Goal: Register for event/course

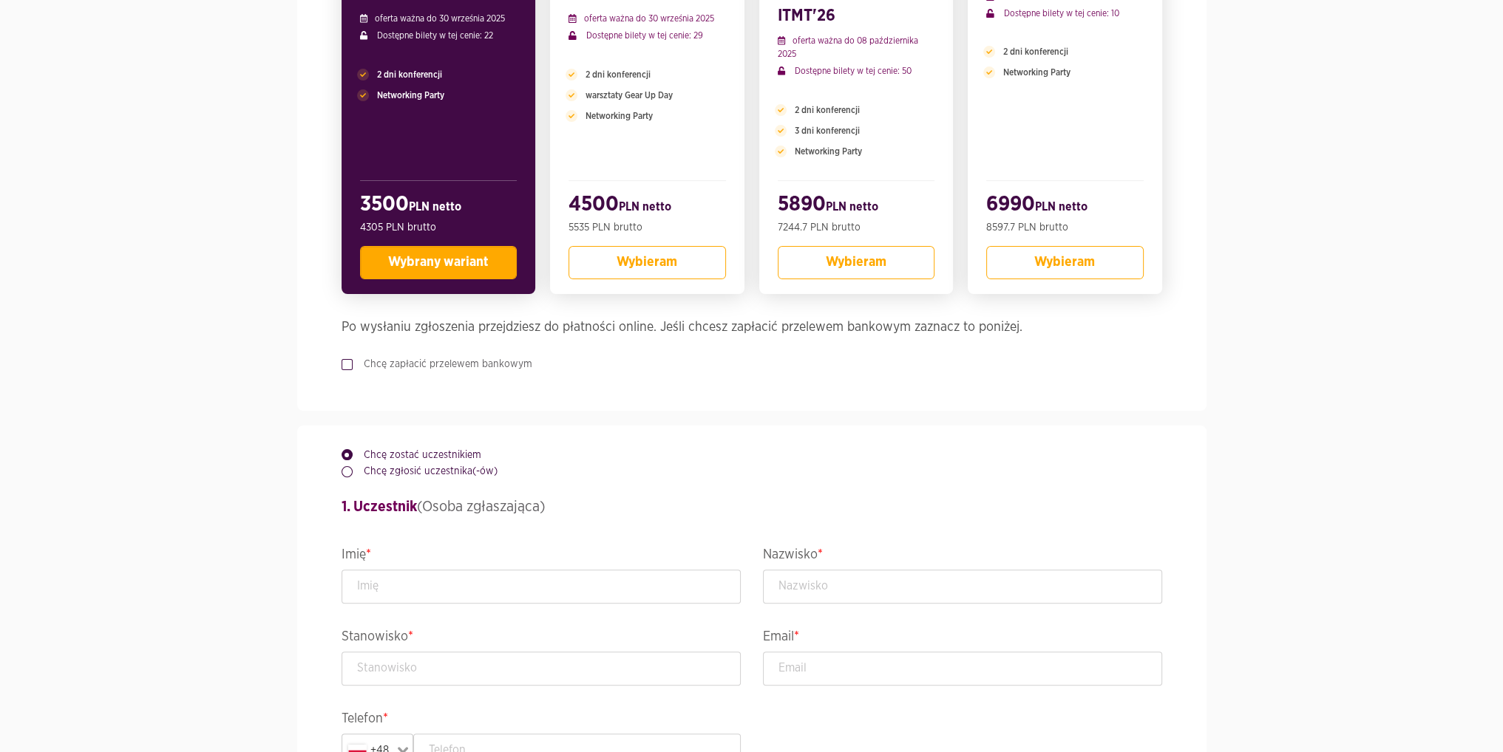
scroll to position [443, 0]
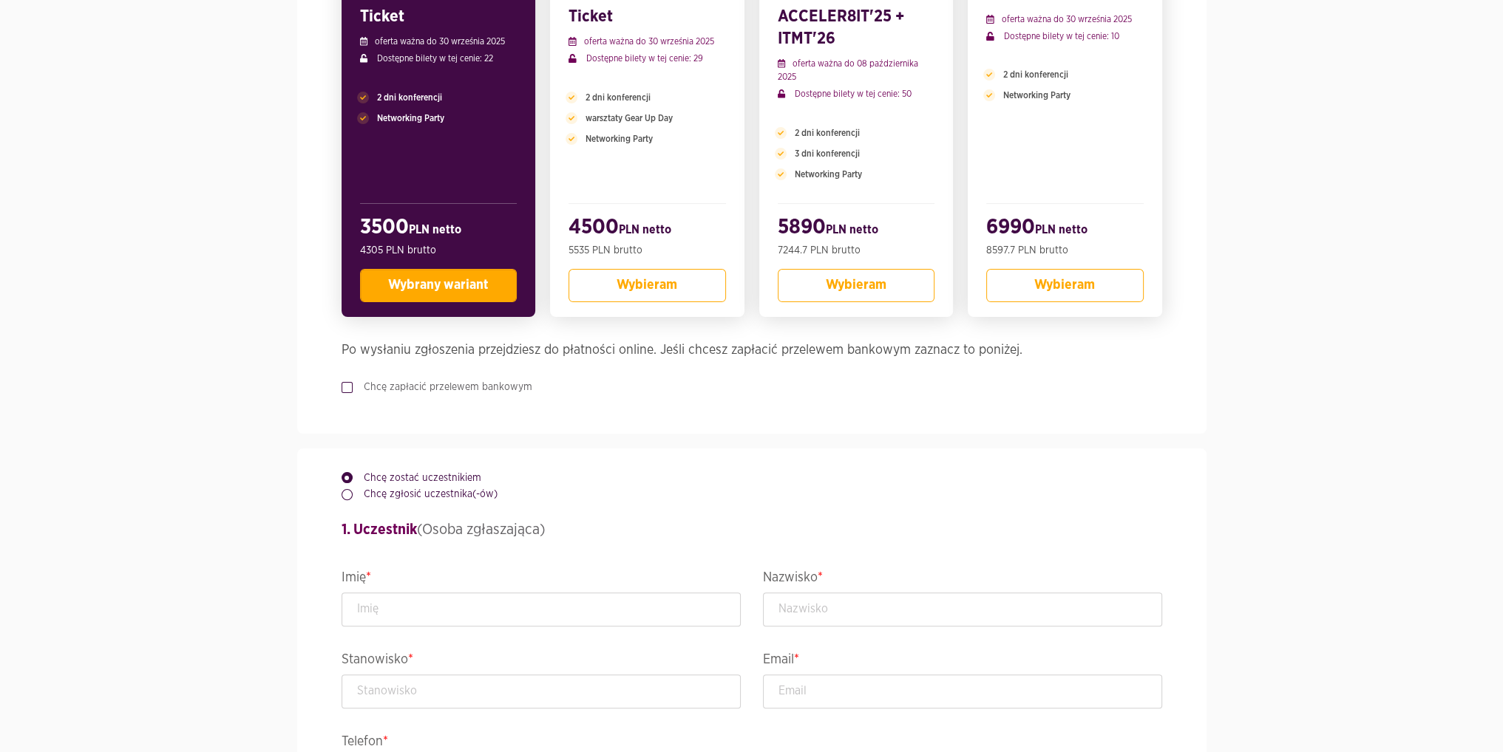
click at [432, 378] on div "Wybierz bilet 3. PULA Conference Ticket oferta ważna do 30 września 2025 Dostęp…" at bounding box center [751, 164] width 820 height 540
click at [380, 391] on label "Chcę zapłacić przelewem bankowym" at bounding box center [443, 387] width 180 height 15
click at [349, 390] on input "Chcę zapłacić przelewem bankowym" at bounding box center [344, 385] width 7 height 10
checkbox input "true"
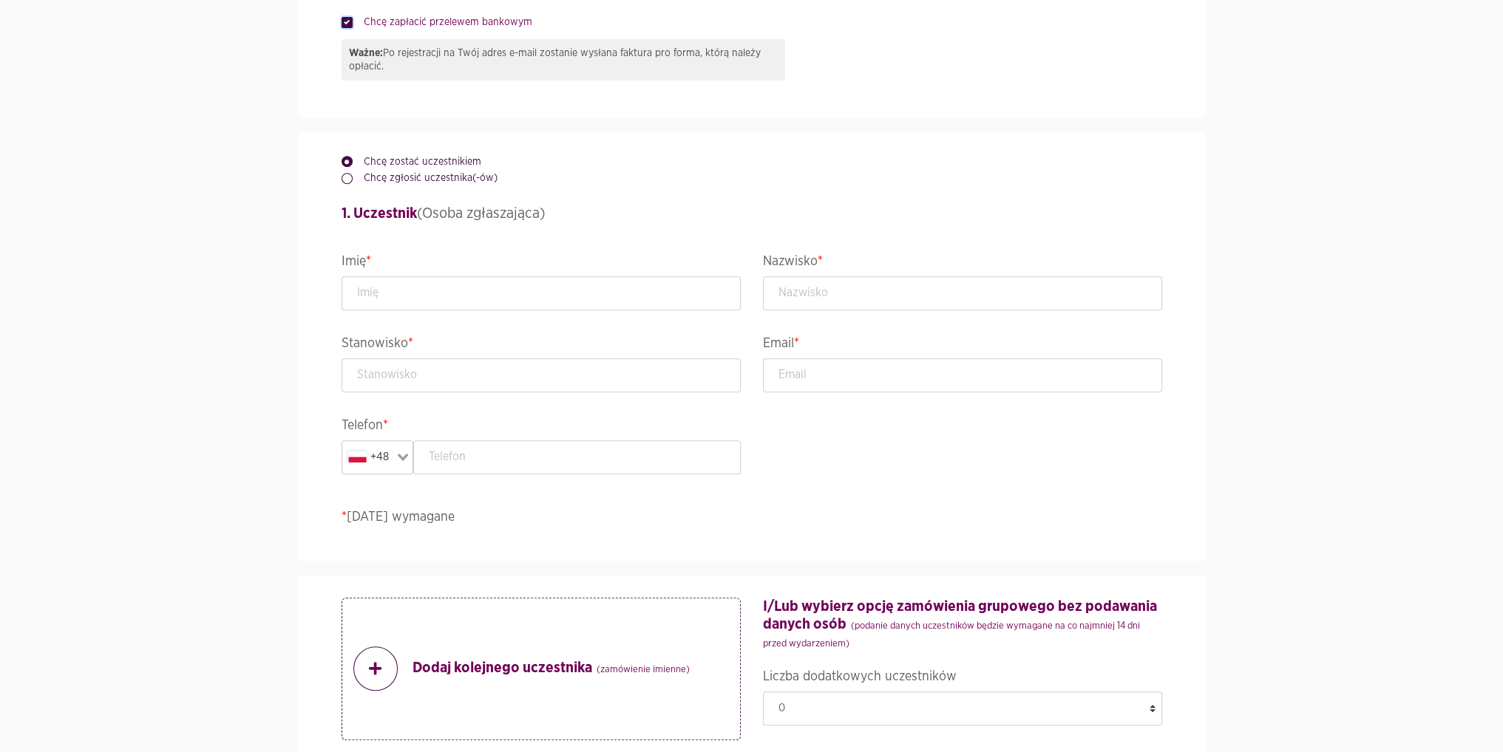
scroll to position [813, 0]
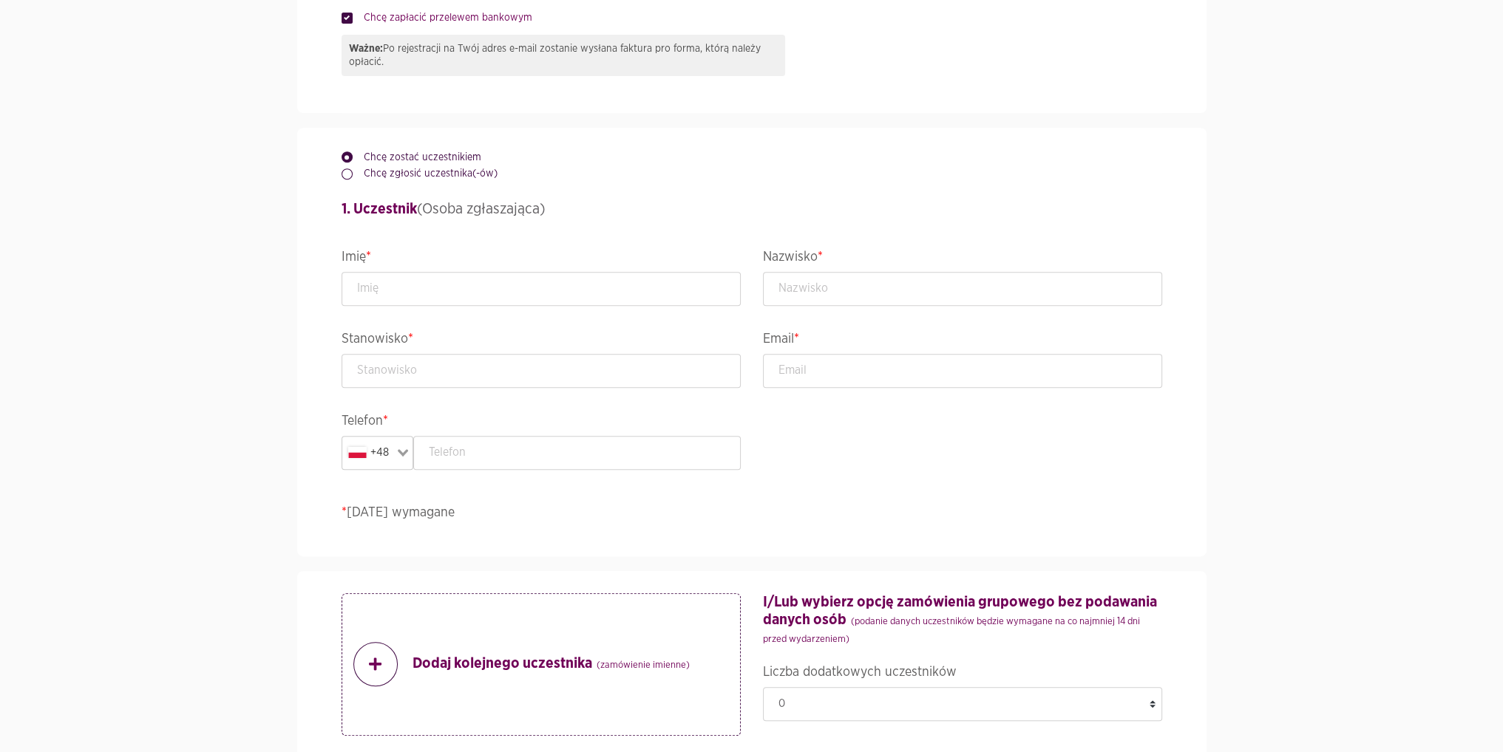
click at [409, 177] on label "Chcę zgłosić uczestnika(-ów)" at bounding box center [425, 173] width 145 height 15
click at [349, 176] on input "Chcę zgłosić uczestnika(-ów)" at bounding box center [344, 171] width 7 height 10
radio input "true"
radio input "false"
click at [395, 299] on input "text" at bounding box center [540, 289] width 399 height 34
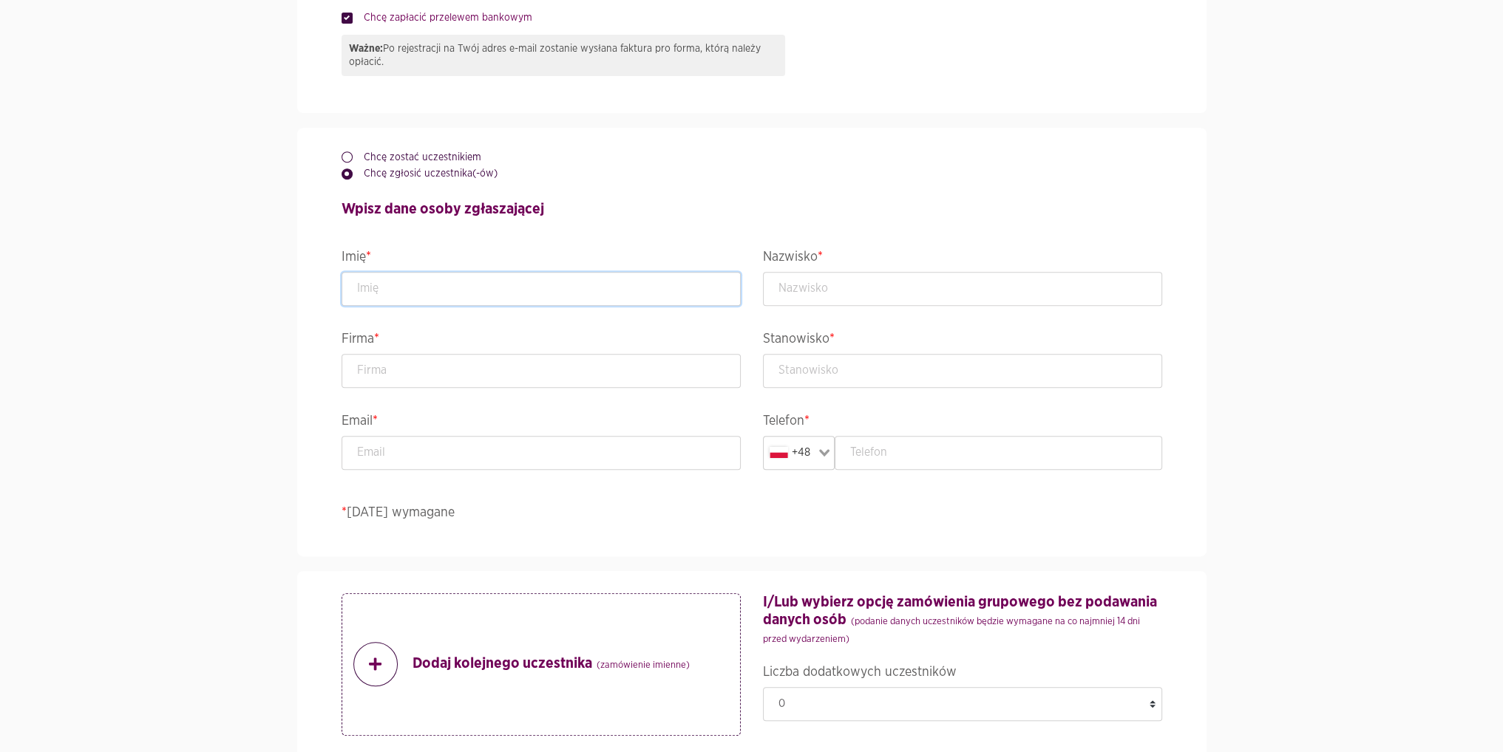
type input "[PERSON_NAME]"
type input "Siemińska"
type input "508074601"
click at [391, 389] on div "Firma *" at bounding box center [540, 369] width 421 height 82
click at [391, 376] on input "text" at bounding box center [540, 371] width 399 height 34
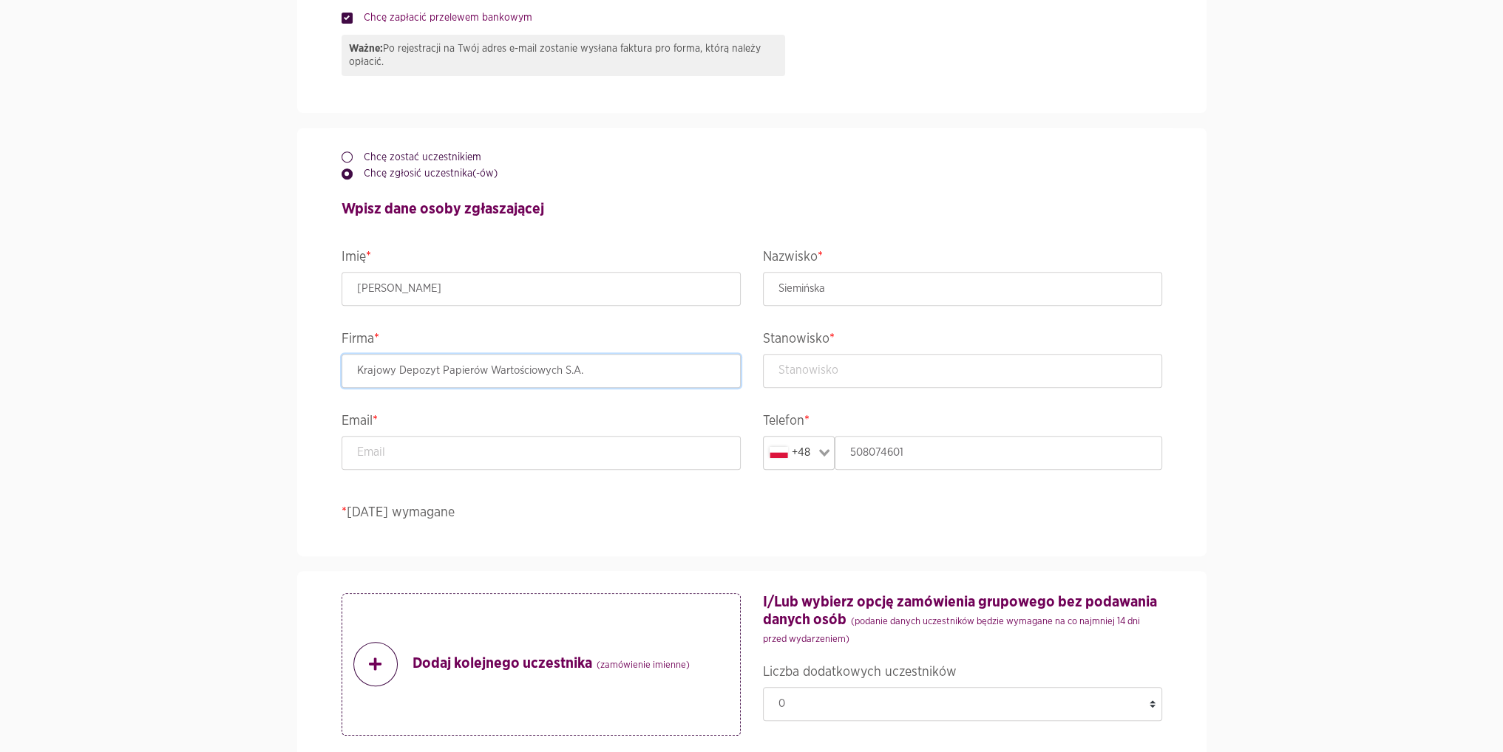
type input "Krajowy Depozyt Papierów Wartościowych S.A."
type input "Specjalista"
type input "[PERSON_NAME][EMAIL_ADDRESS][DOMAIN_NAME]"
drag, startPoint x: 905, startPoint y: 453, endPoint x: 840, endPoint y: 452, distance: 65.8
click at [840, 452] on input "508074601" at bounding box center [997, 453] width 327 height 34
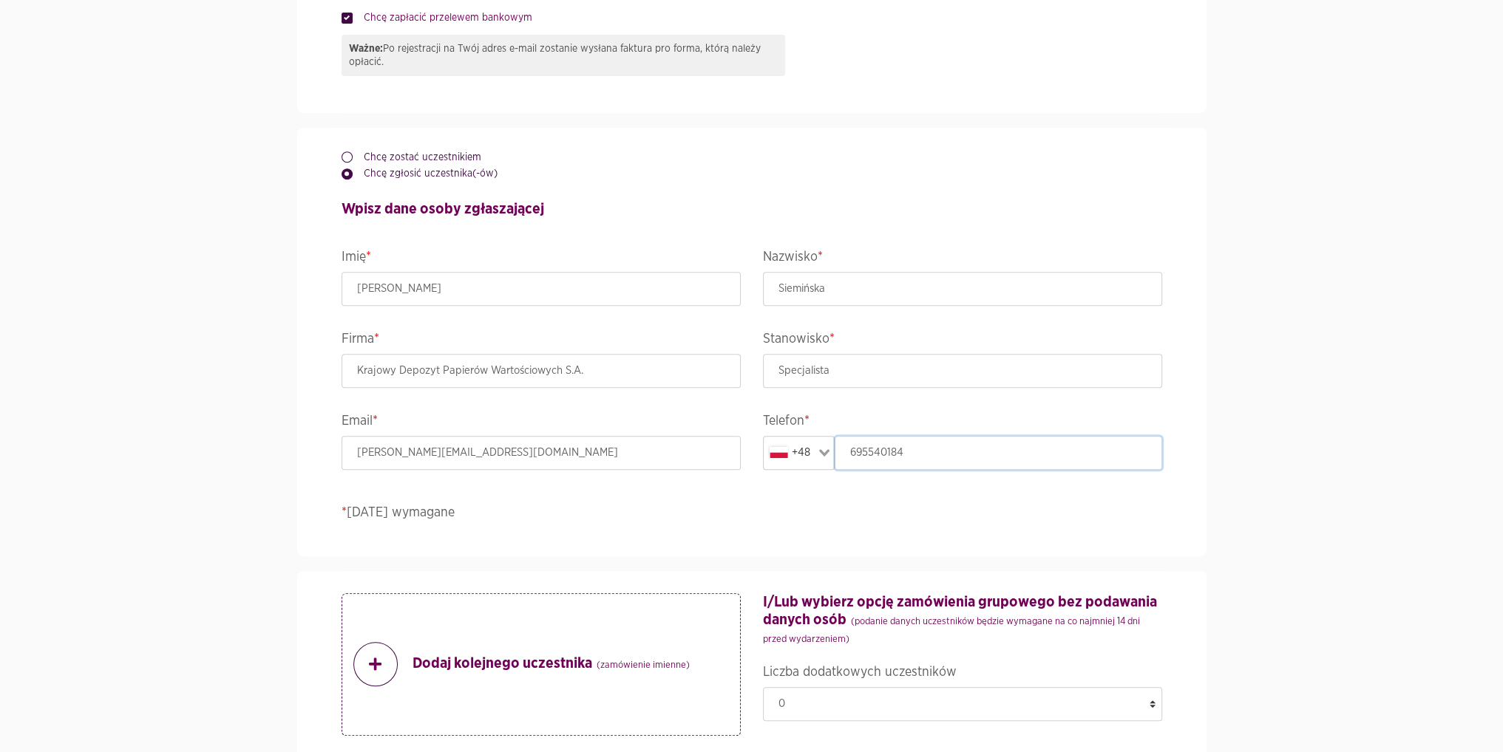
scroll to position [1035, 0]
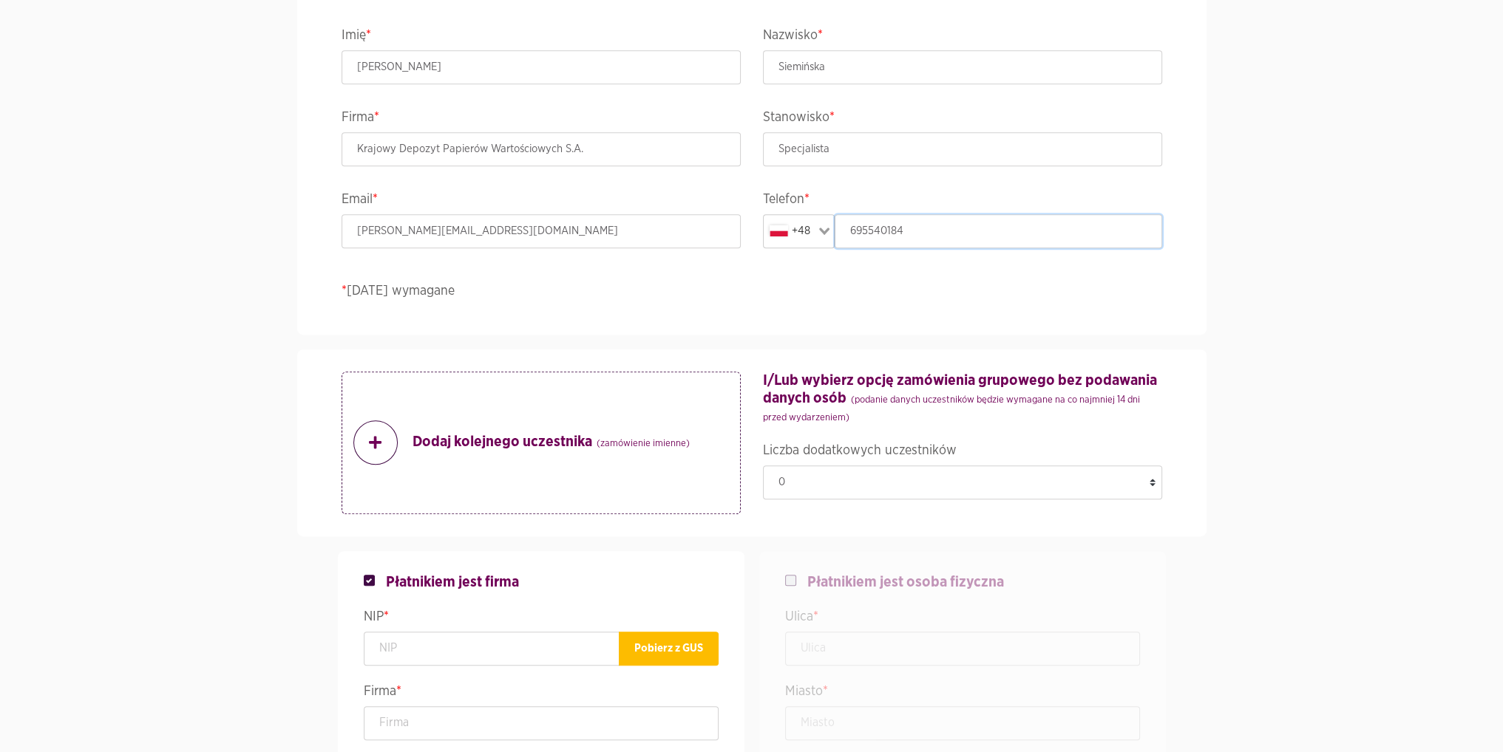
type input "695540184"
click at [538, 435] on strong "Dodaj kolejnego uczestnika (zamówienie imienne)" at bounding box center [550, 443] width 277 height 20
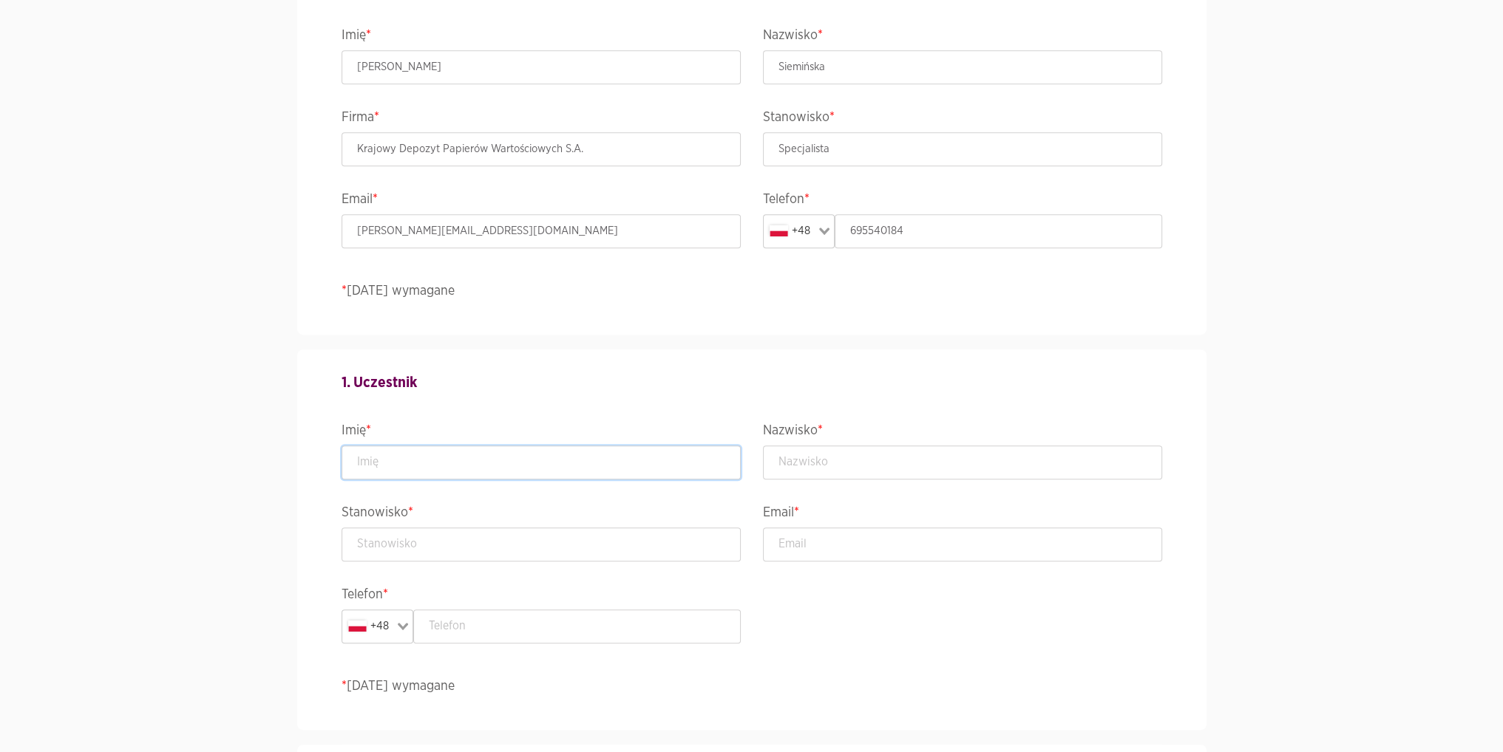
click at [506, 449] on input "text" at bounding box center [540, 463] width 399 height 34
type input "[PERSON_NAME]"
type input "Leńczuk"
type input "Starszy Specjalista"
type input "[PERSON_NAME][EMAIL_ADDRESS][PERSON_NAME][DOMAIN_NAME]"
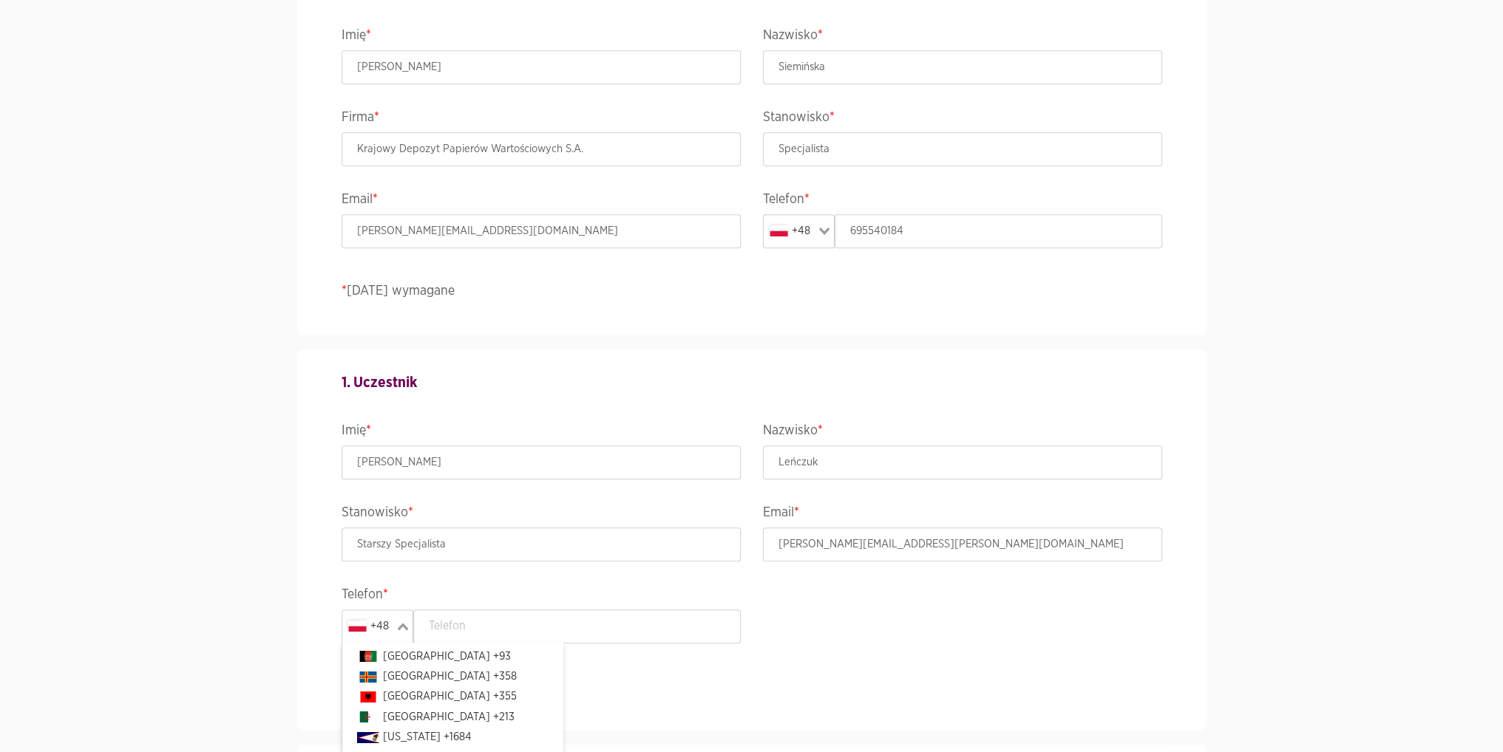
scroll to position [3312, 0]
click at [207, 511] on section "Wydarzenie ACCELER8IT25 - ACCELER8IT 2025 Termin i lokalizacja 08-10 październi…" at bounding box center [751, 714] width 1503 height 3299
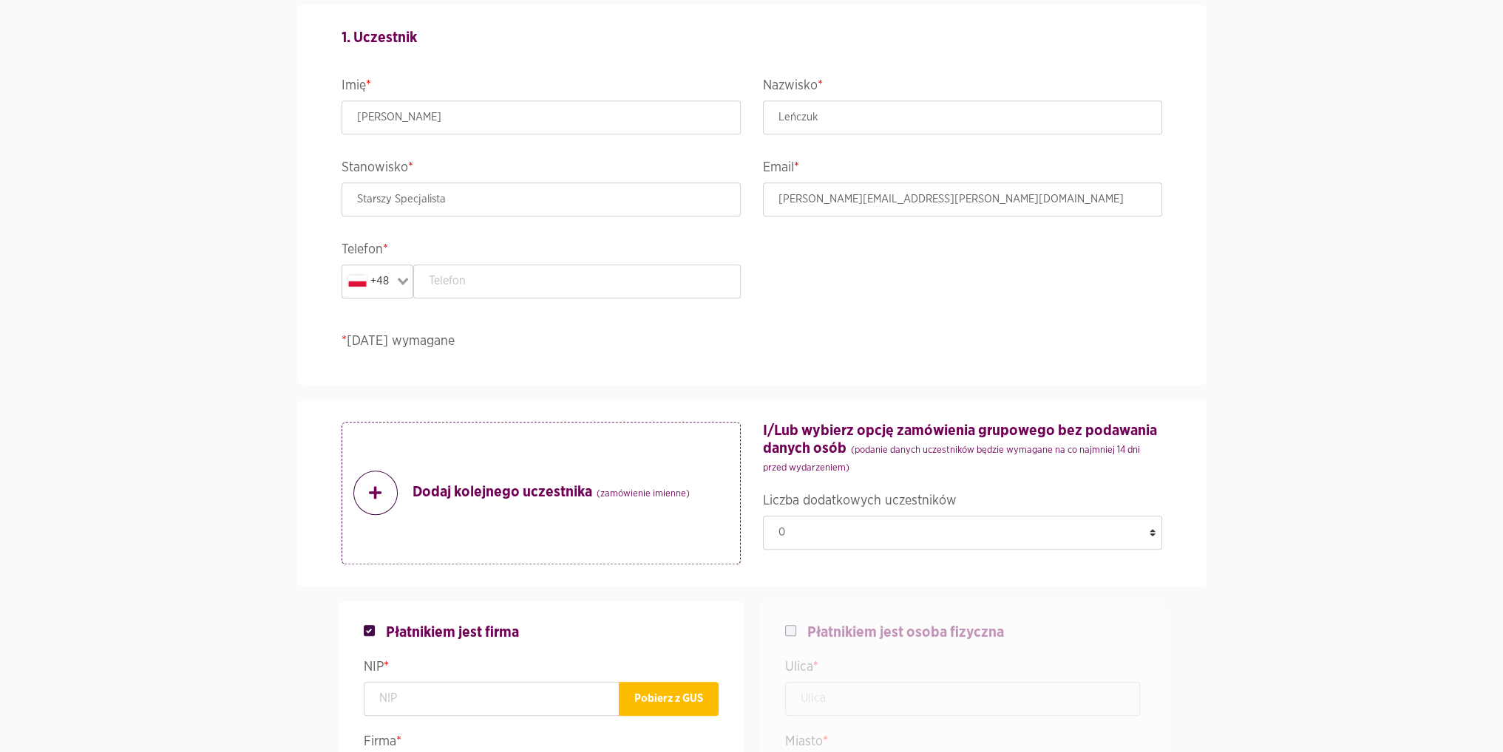
scroll to position [1404, 0]
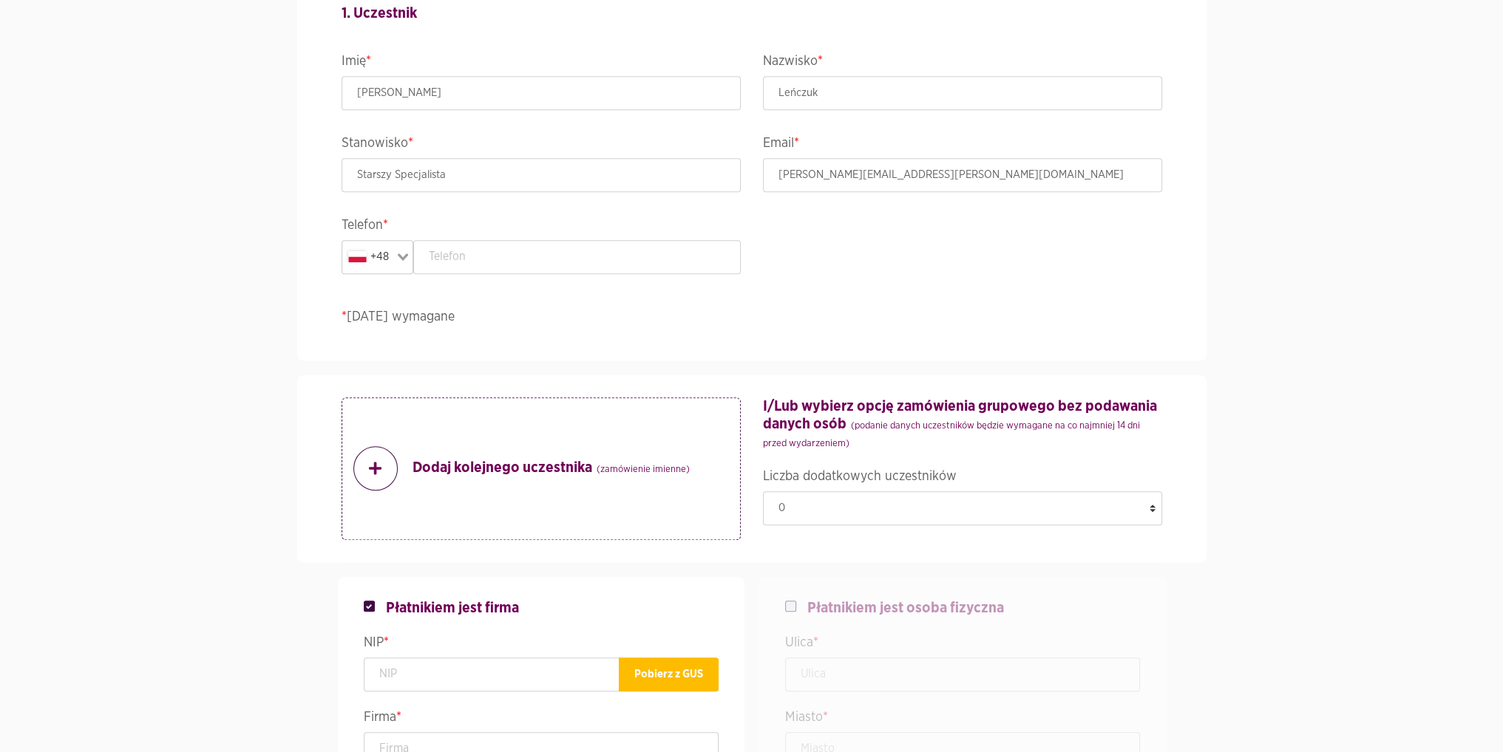
click at [489, 475] on strong "Dodaj kolejnego uczestnika (zamówienie imienne)" at bounding box center [550, 469] width 277 height 20
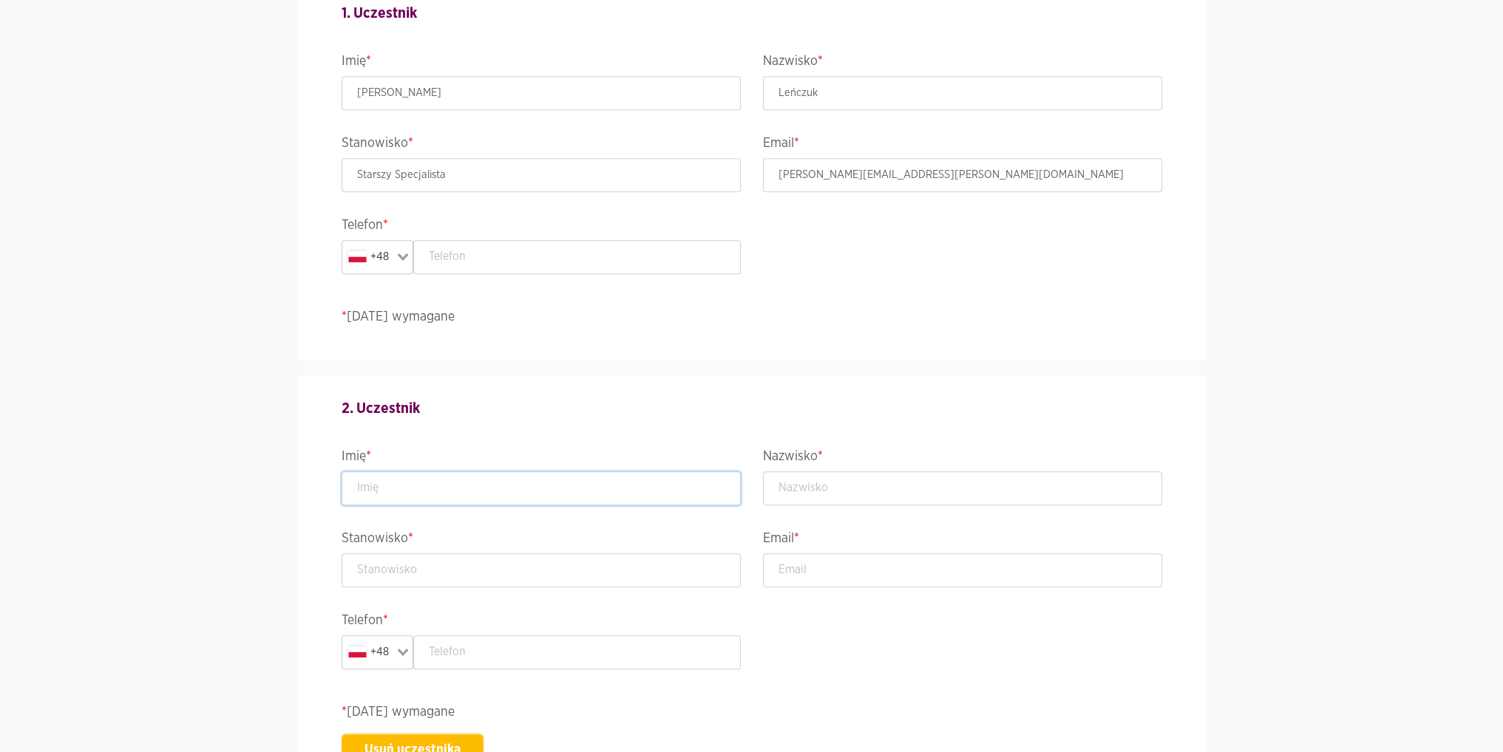
click at [488, 477] on input "text" at bounding box center [540, 489] width 399 height 34
type input "[PERSON_NAME]"
type input "Starszy Specjalista"
type input "[EMAIL_ADDRESS][PERSON_NAME][DOMAIN_NAME]"
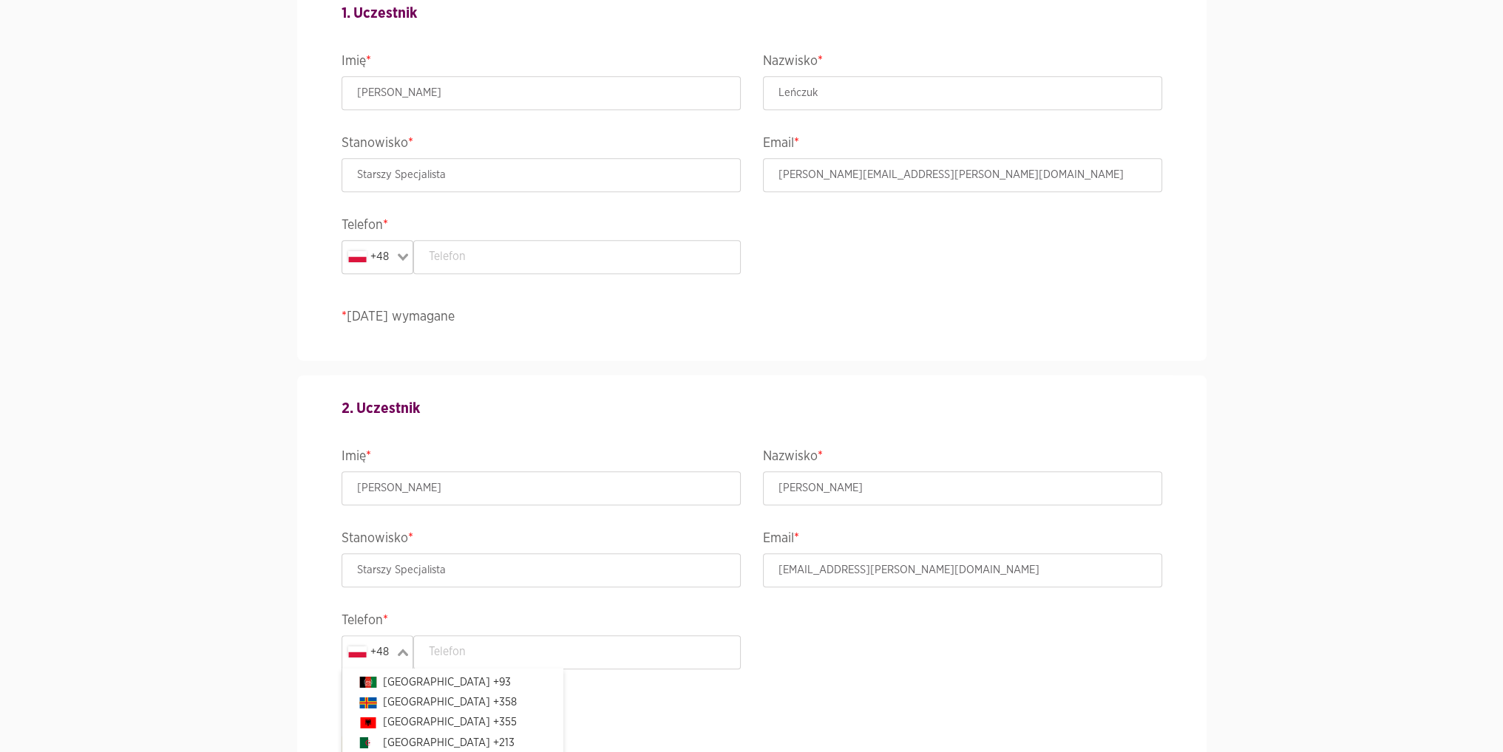
scroll to position [3312, 0]
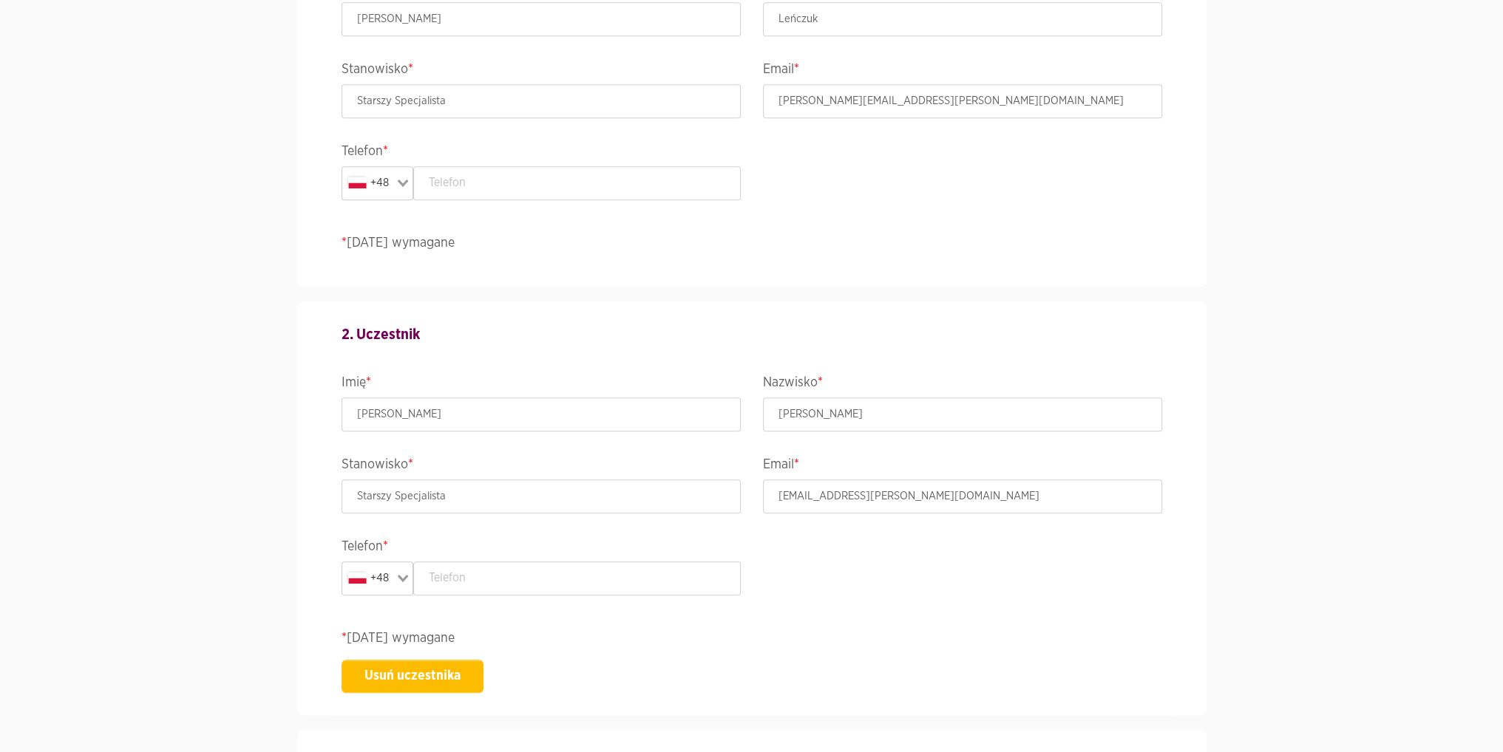
scroll to position [1774, 0]
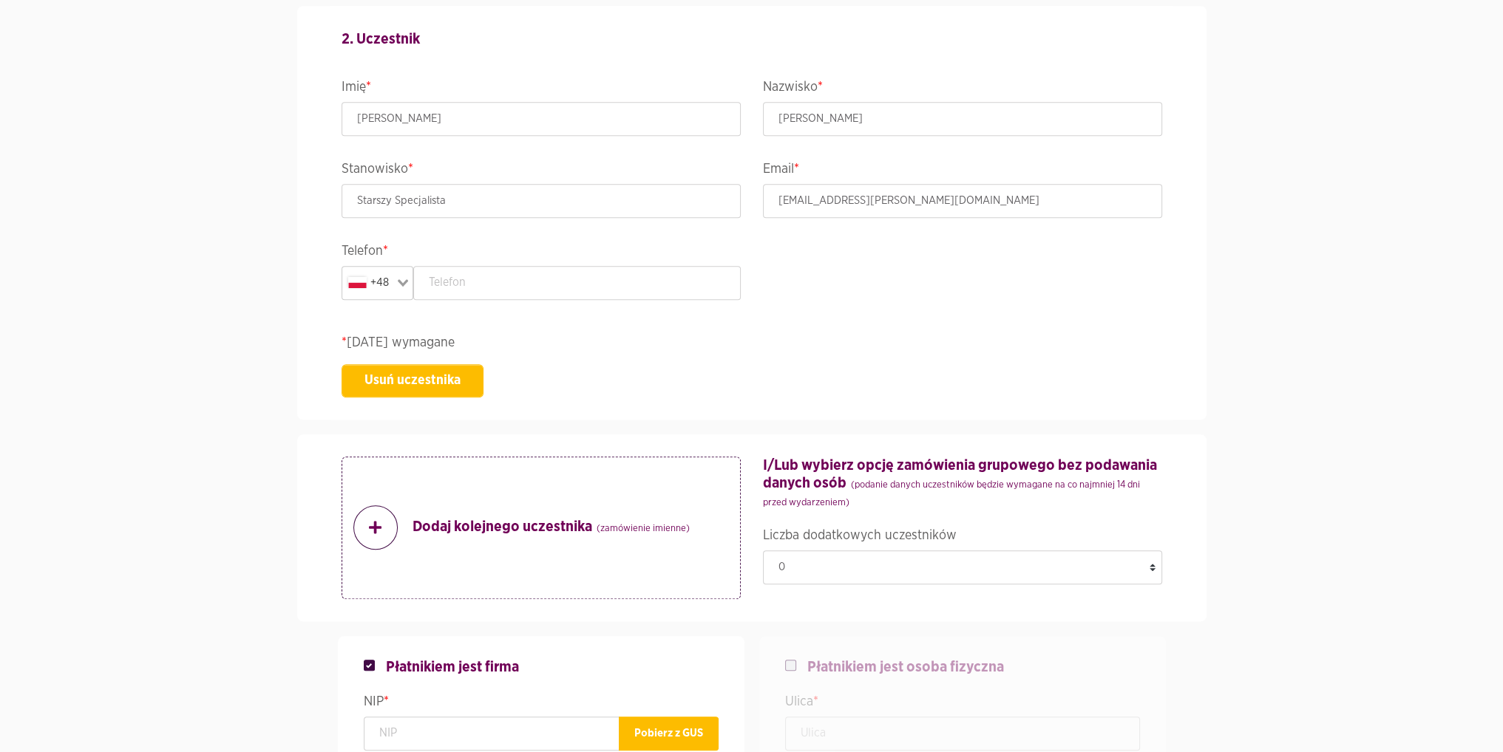
click at [448, 526] on strong "Dodaj kolejnego uczestnika (zamówienie imienne)" at bounding box center [550, 528] width 277 height 20
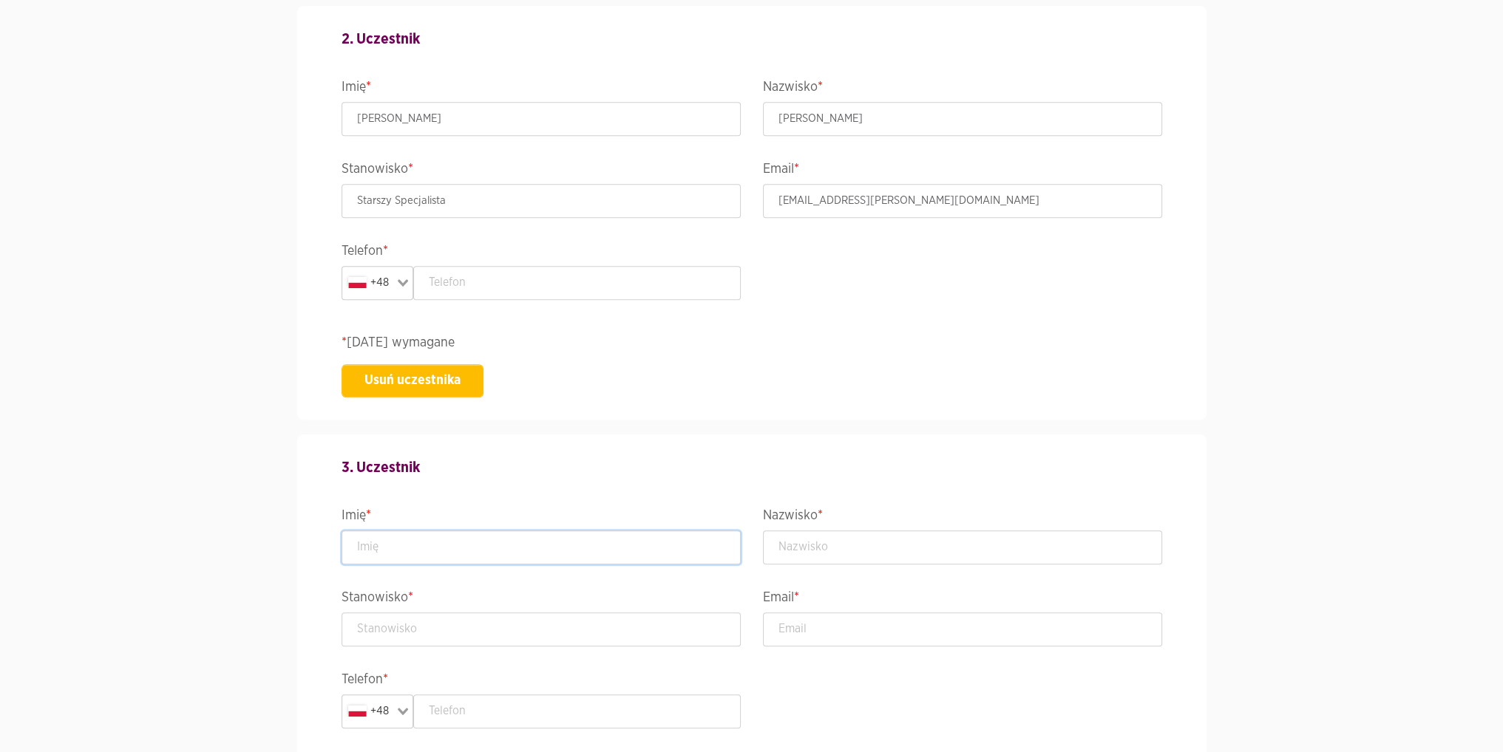
click at [429, 539] on input "text" at bounding box center [540, 548] width 399 height 34
click at [429, 539] on input "[PERSON_NAME]" at bounding box center [540, 548] width 399 height 34
type input "[PERSON_NAME]"
type input "Starszy Specjalista"
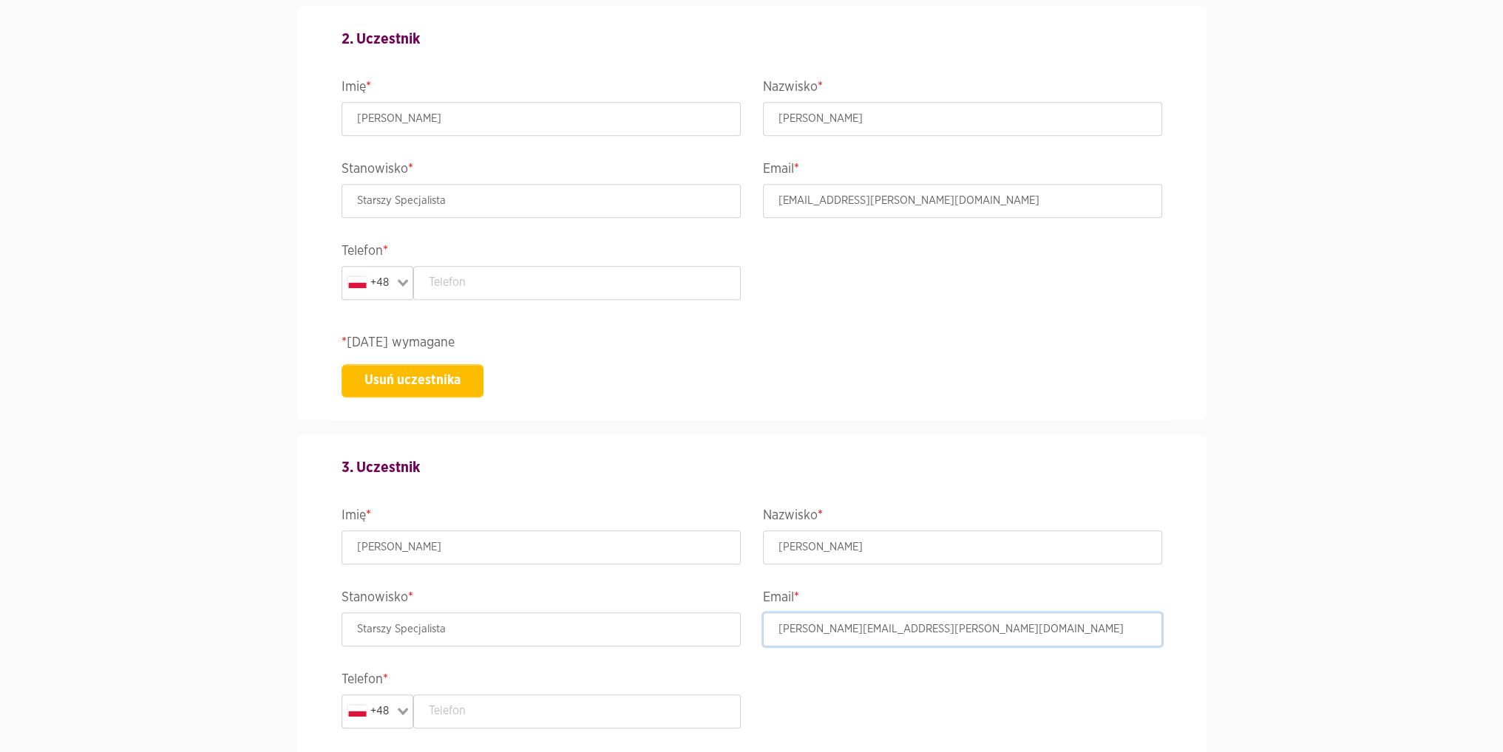
type input "[PERSON_NAME][EMAIL_ADDRESS][PERSON_NAME][DOMAIN_NAME]"
click at [251, 547] on section "Wydarzenie ACCELER8IT25 - ACCELER8IT 2025 Termin i lokalizacja 08-10 październi…" at bounding box center [751, 443] width 1503 height 4234
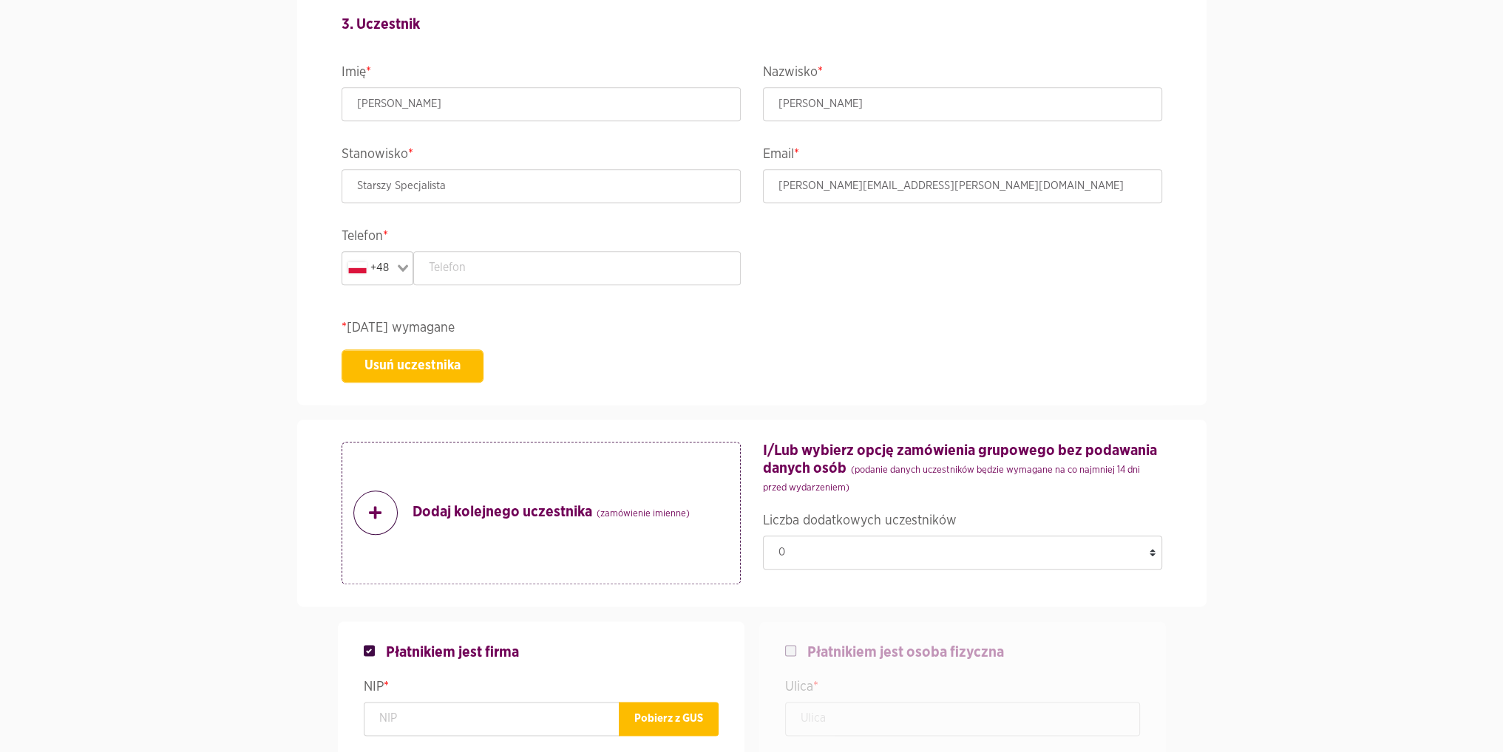
click at [395, 503] on span at bounding box center [375, 513] width 44 height 44
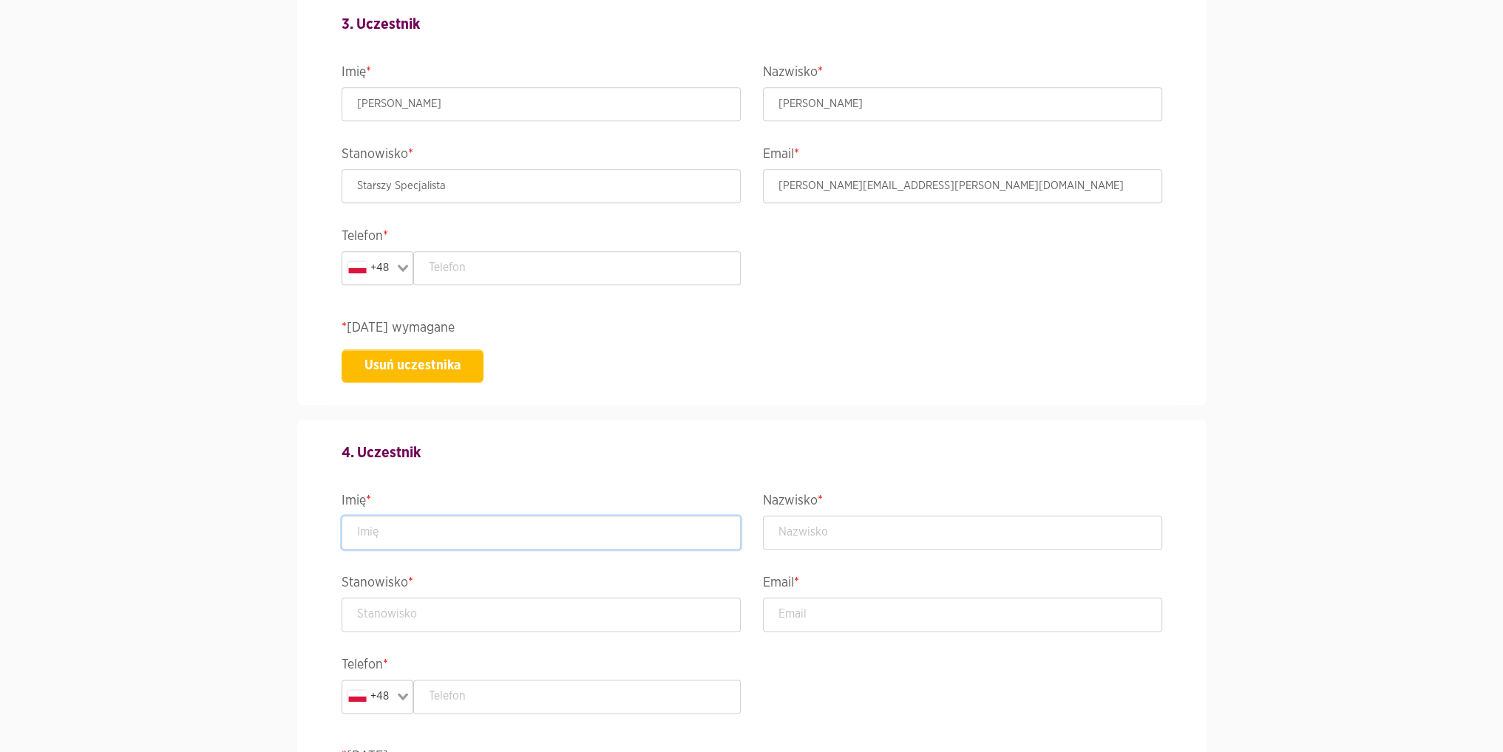
click at [404, 532] on input "text" at bounding box center [540, 533] width 399 height 34
type input "[PERSON_NAME]"
type input "Specjalista"
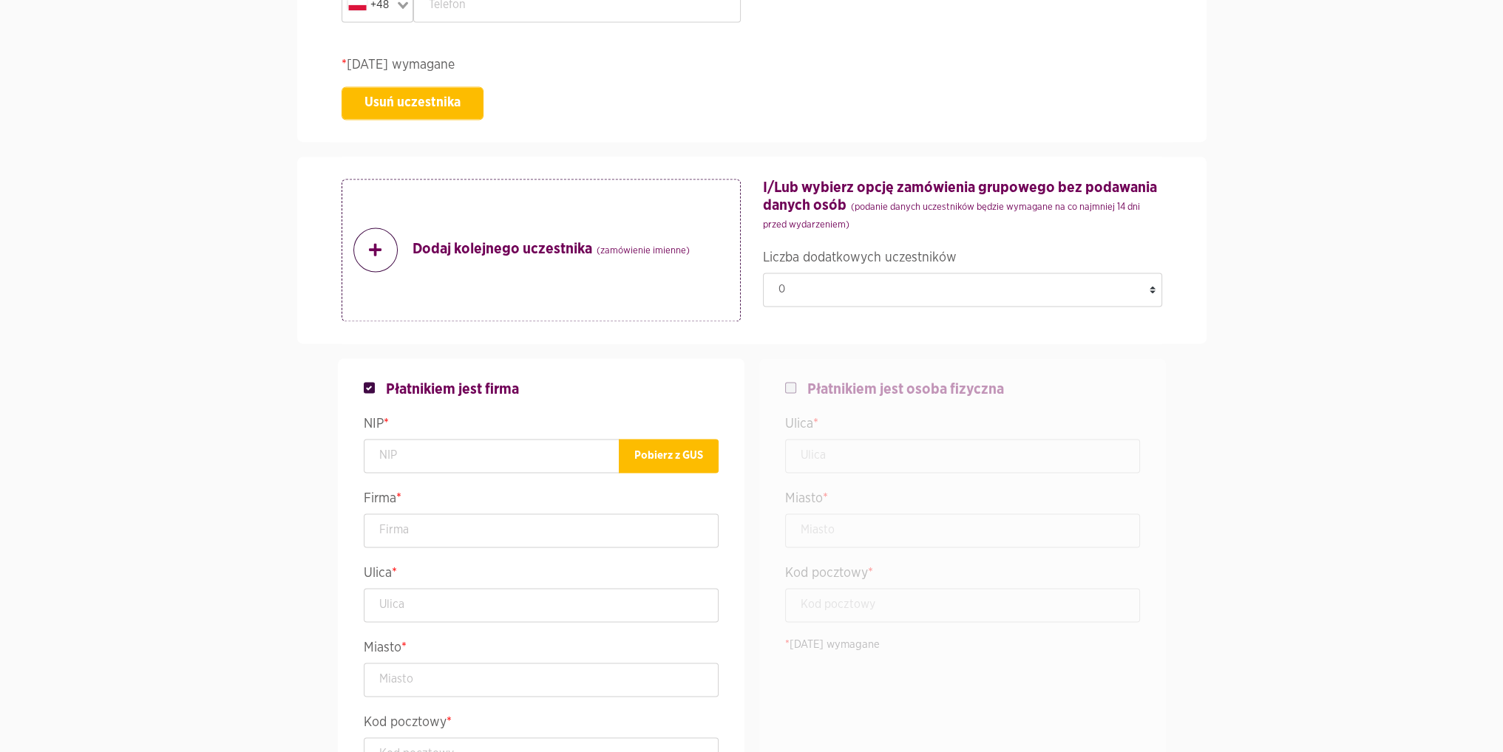
scroll to position [2956, 0]
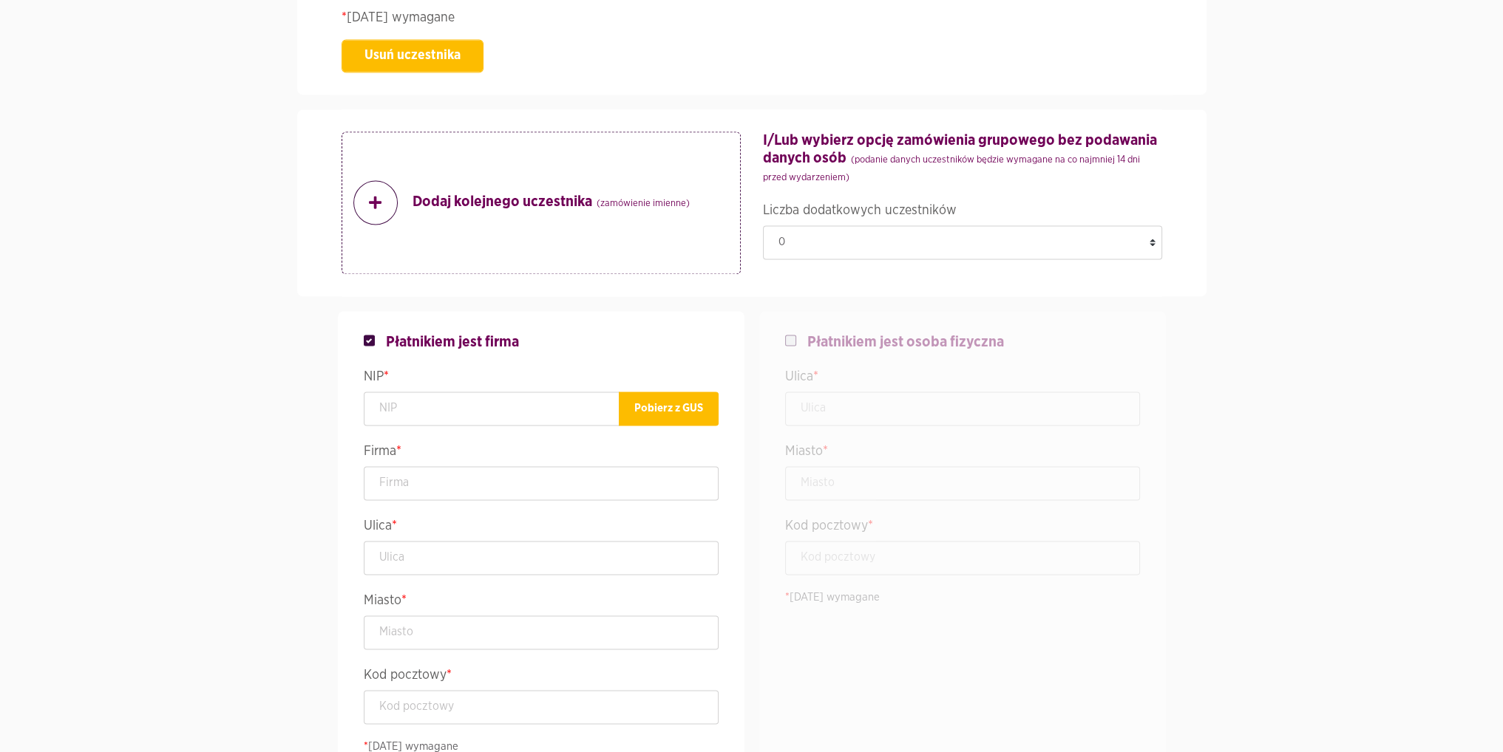
type input "[PERSON_NAME][EMAIL_ADDRESS][PERSON_NAME][DOMAIN_NAME]"
click at [454, 417] on input "text" at bounding box center [492, 409] width 256 height 34
type input "[PHONE_NUMBER]"
click at [417, 480] on input "text" at bounding box center [541, 483] width 355 height 34
type input "Krajowy Depozyt Papierów Wartościowych S.A."
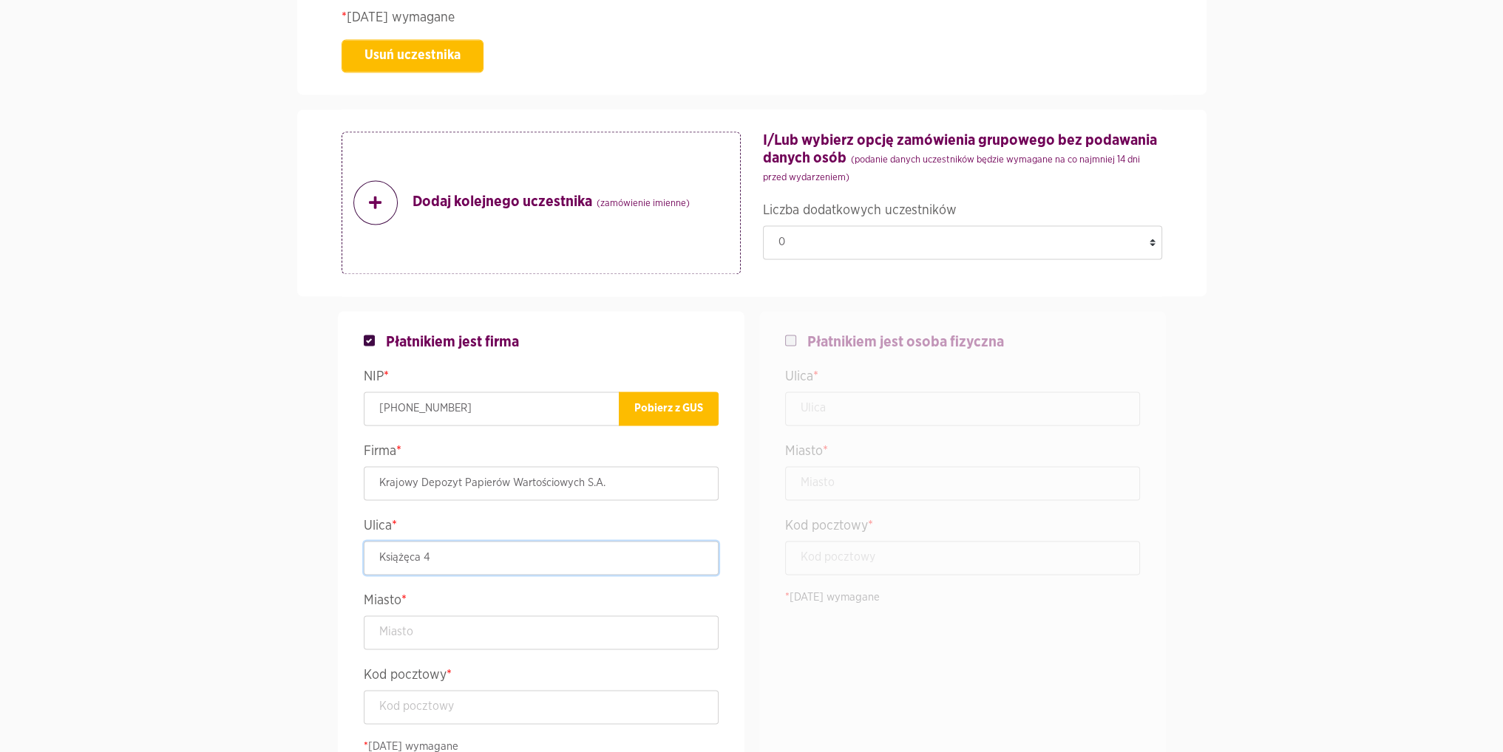
type input "Książęca 4"
type input "[GEOGRAPHIC_DATA]"
type input "00-498"
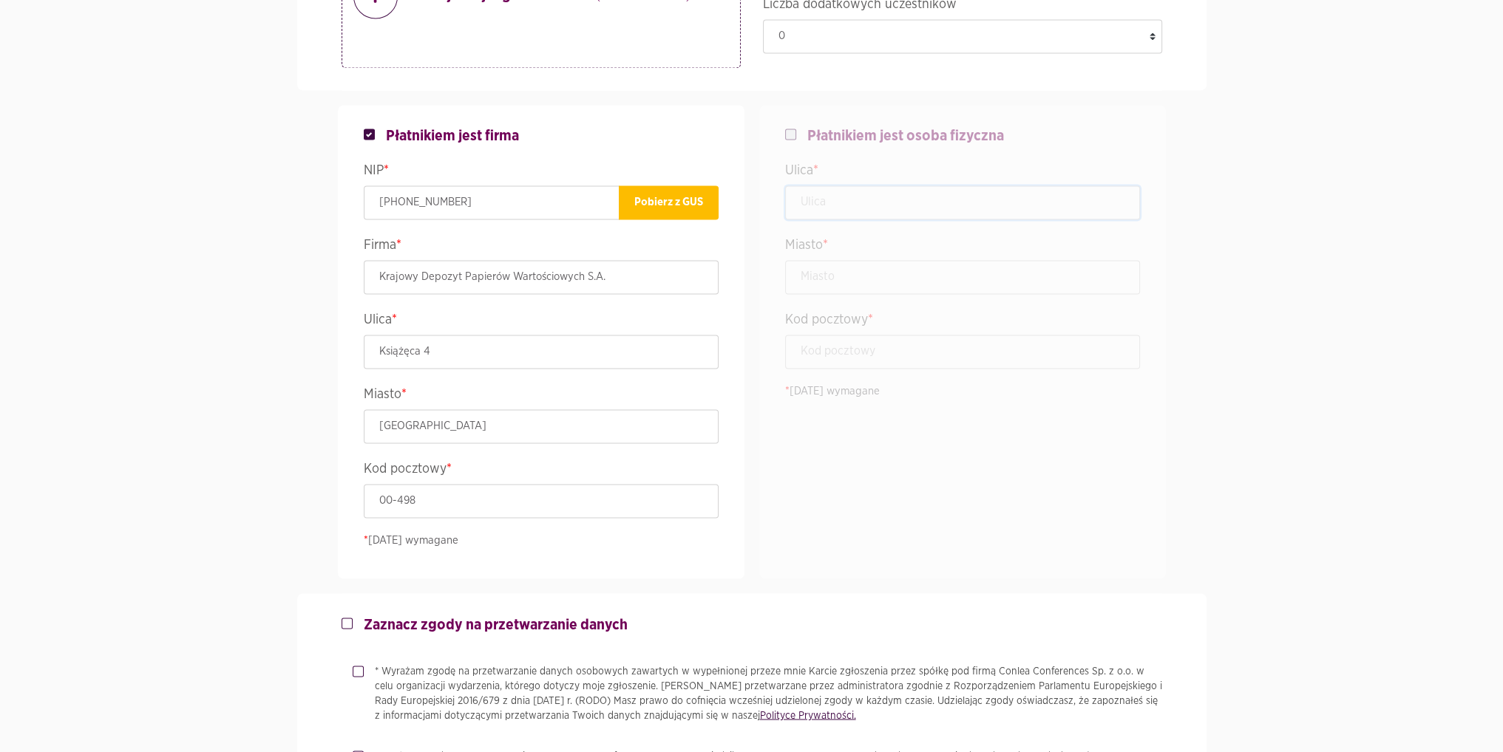
scroll to position [3326, 0]
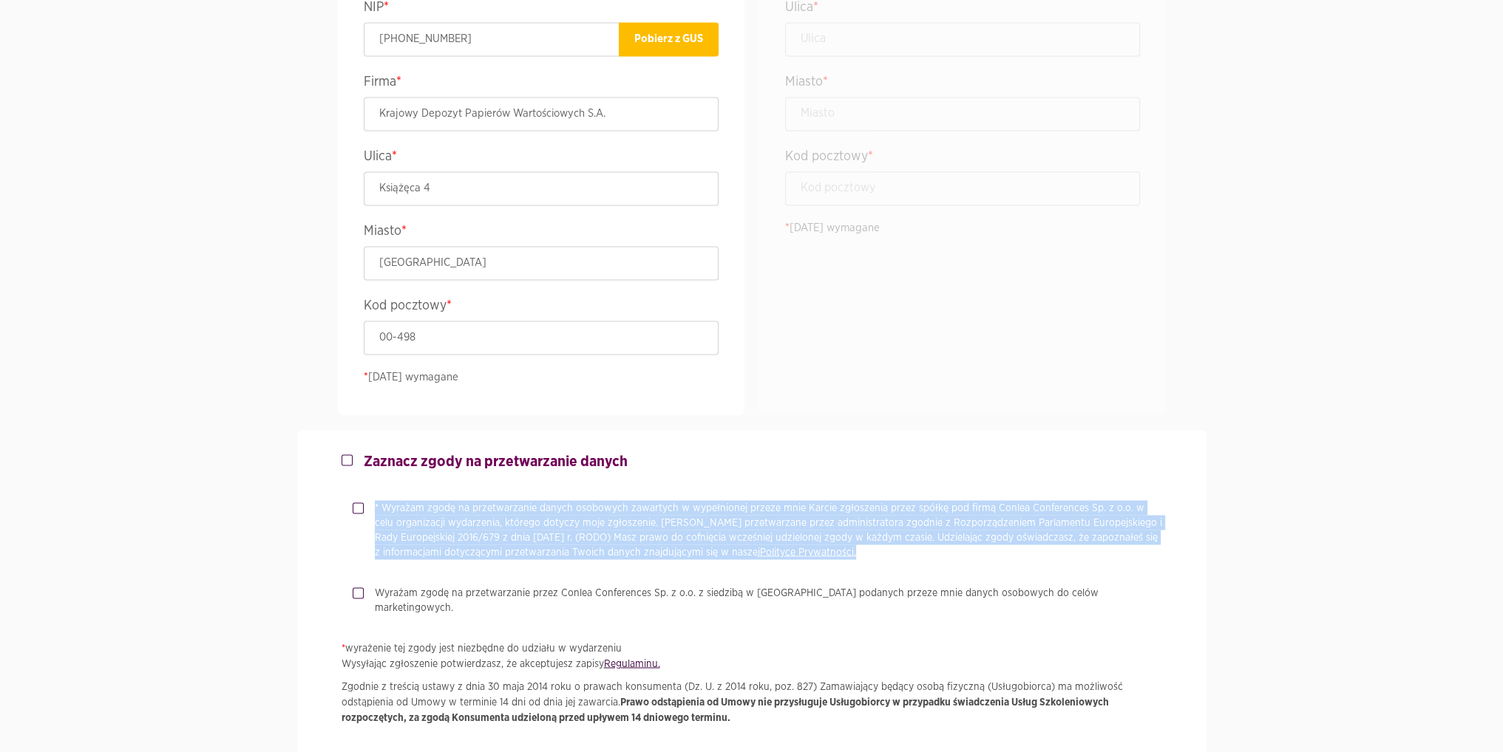
click at [352, 503] on fieldset "* Wyrażam zgodę na przetwarzanie danych osobowych zawartych w wypełnionej przez…" at bounding box center [751, 529] width 820 height 59
click at [364, 502] on label "* Wyrażam zgodę na przetwarzanie danych osobowych zawartych w wypełnionej przez…" at bounding box center [763, 529] width 798 height 59
click at [358, 502] on input "* Wyrażam zgodę na przetwarzanie danych osobowych zawartych w wypełnionej przez…" at bounding box center [356, 505] width 7 height 10
checkbox input "true"
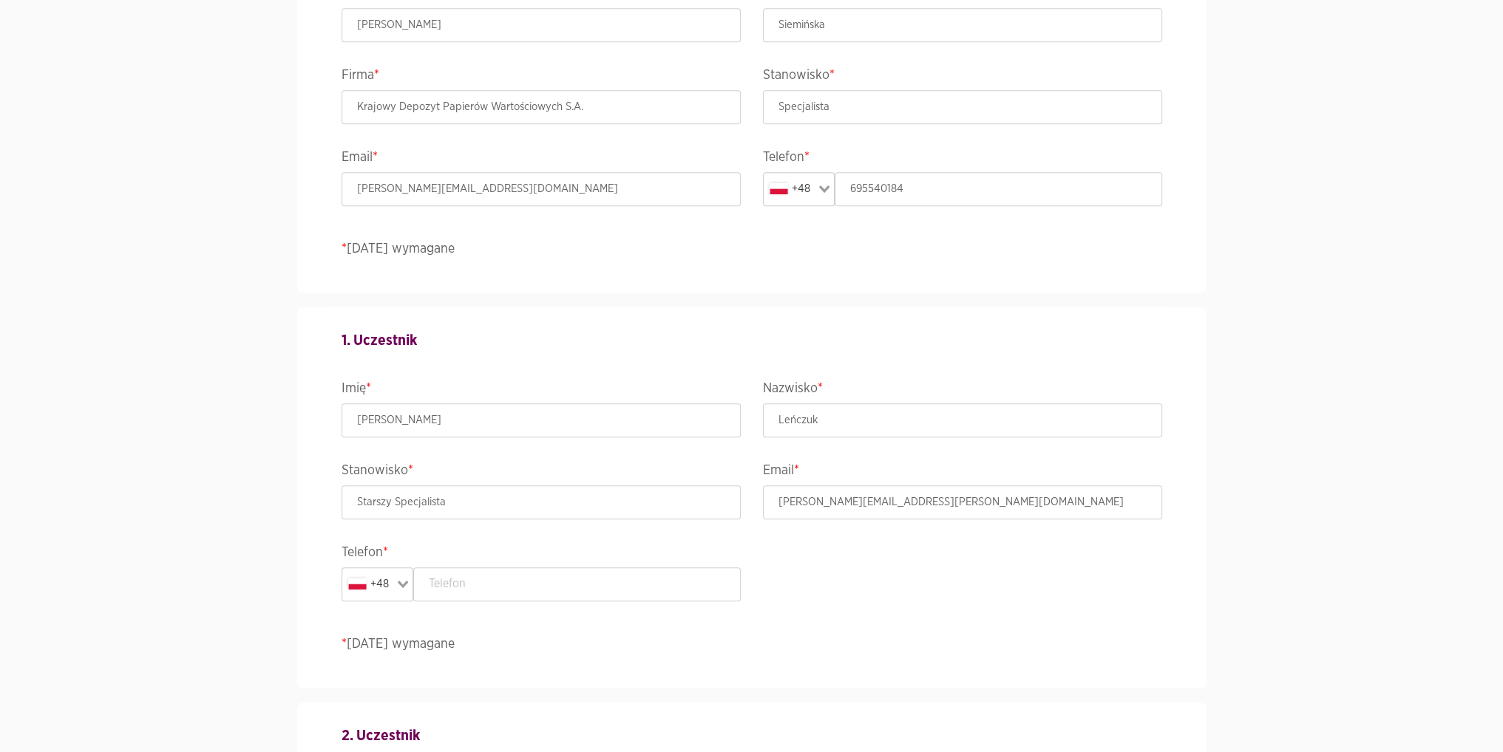
scroll to position [1330, 0]
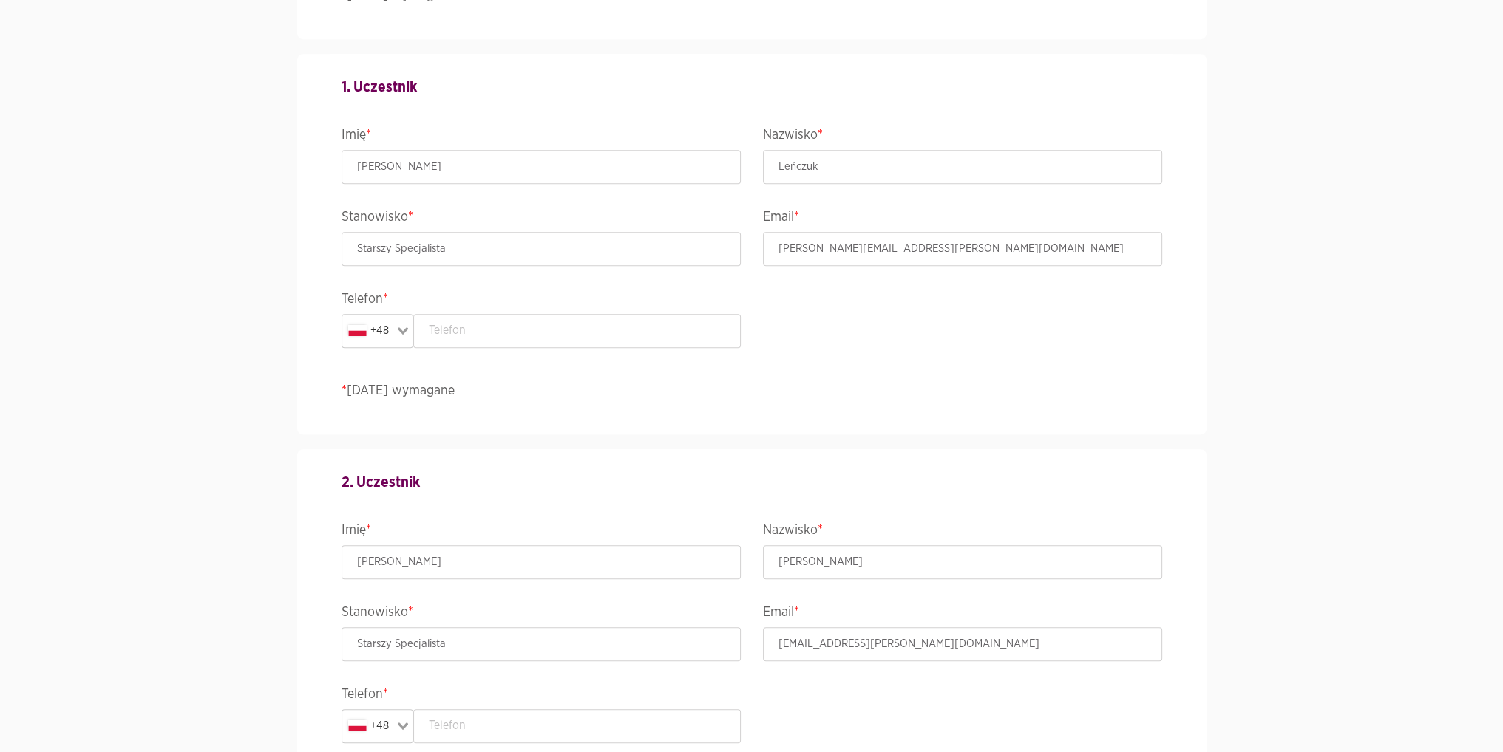
click at [491, 347] on div "1. Uczestnik Imię * [PERSON_NAME] * Leńczuk Stanowisko * Starszy Specjalista Em…" at bounding box center [751, 244] width 843 height 381
click at [487, 334] on input "text" at bounding box center [576, 331] width 327 height 34
paste input "[PHONE_NUMBER]"
type input "[PHONE_NUMBER]"
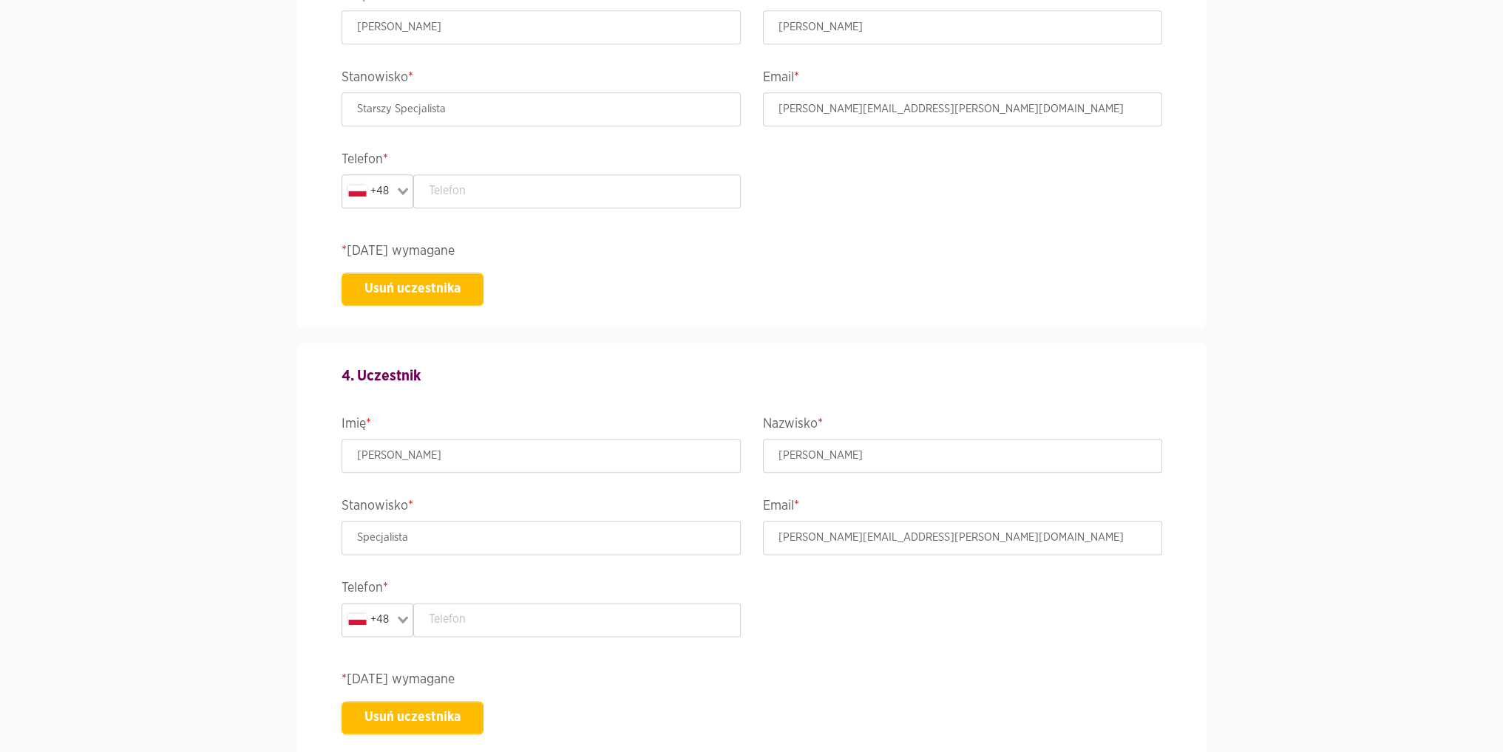
scroll to position [2439, 0]
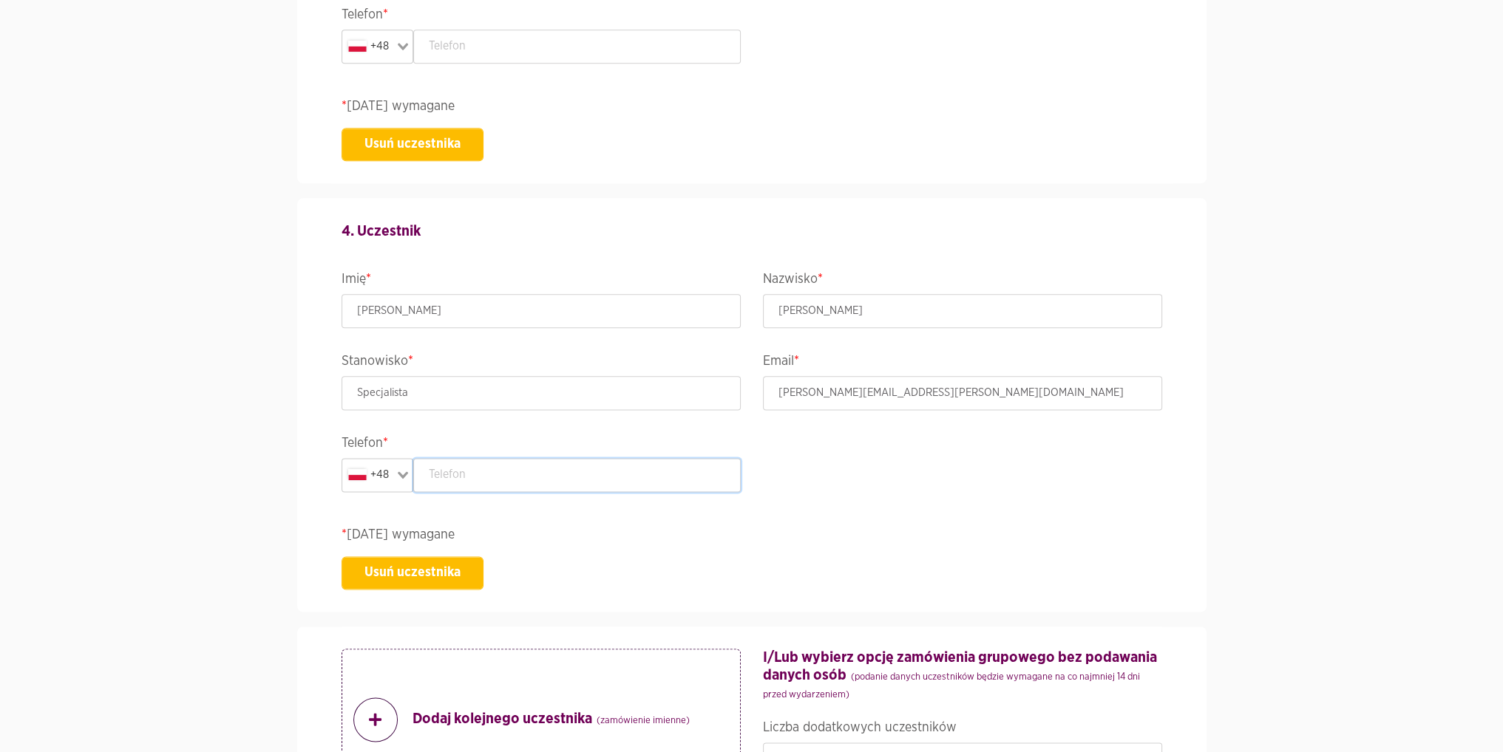
click at [501, 471] on input "text" at bounding box center [576, 475] width 327 height 34
paste input "[PHONE_NUMBER]"
click at [446, 468] on input "[PHONE_NUMBER]" at bounding box center [576, 475] width 327 height 34
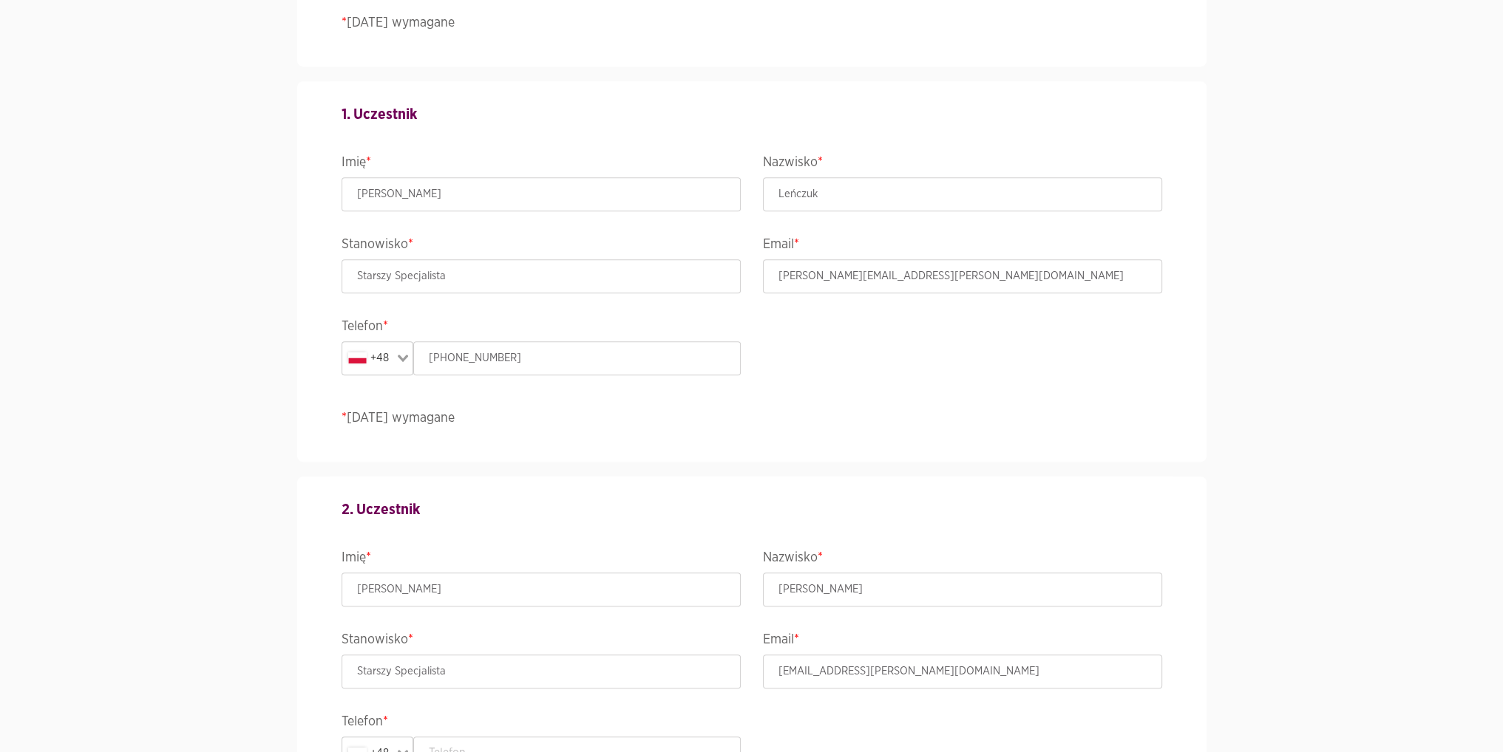
scroll to position [1256, 0]
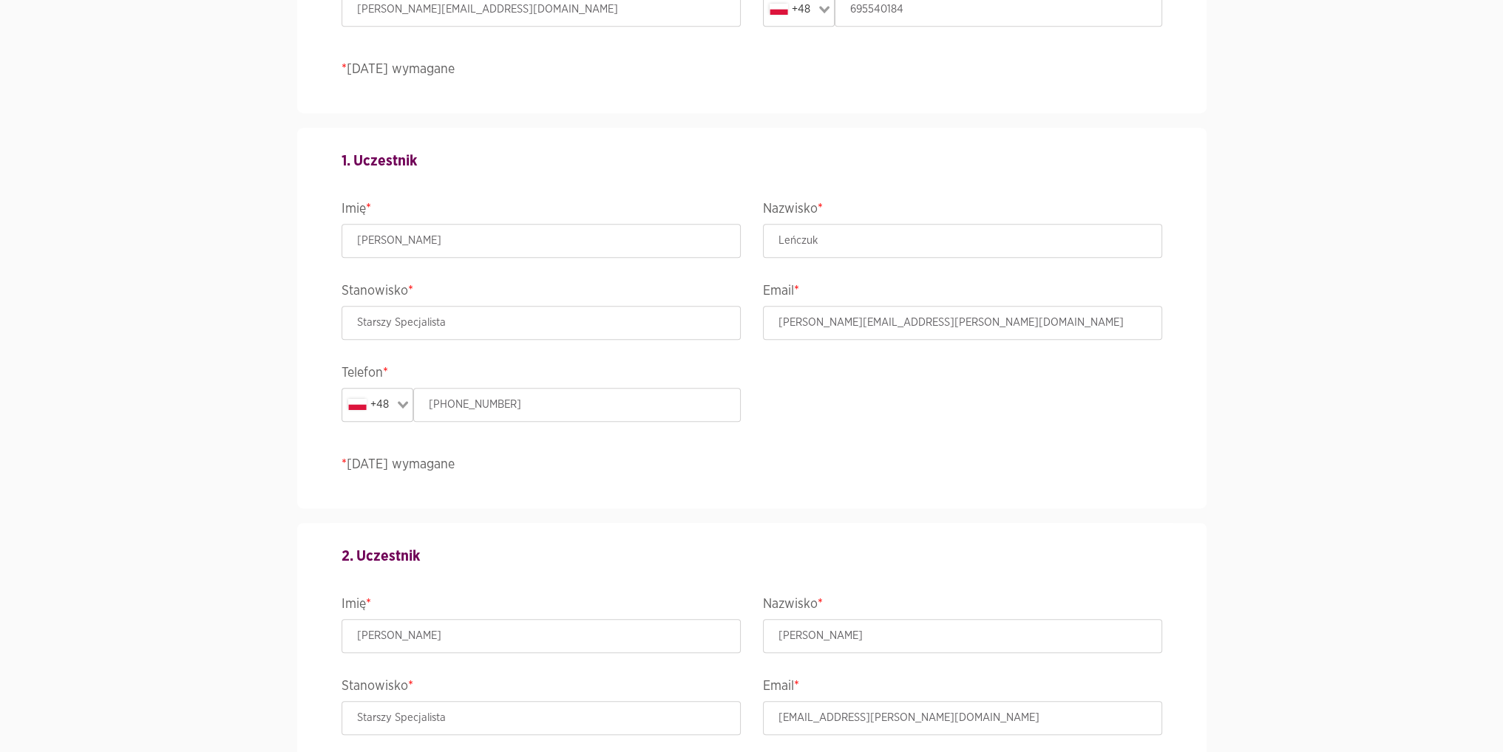
type input "604708513"
drag, startPoint x: 444, startPoint y: 400, endPoint x: 395, endPoint y: 403, distance: 49.6
click at [395, 403] on div "+48 Loading... [PHONE_NUMBER]" at bounding box center [540, 405] width 399 height 34
type input "693140697"
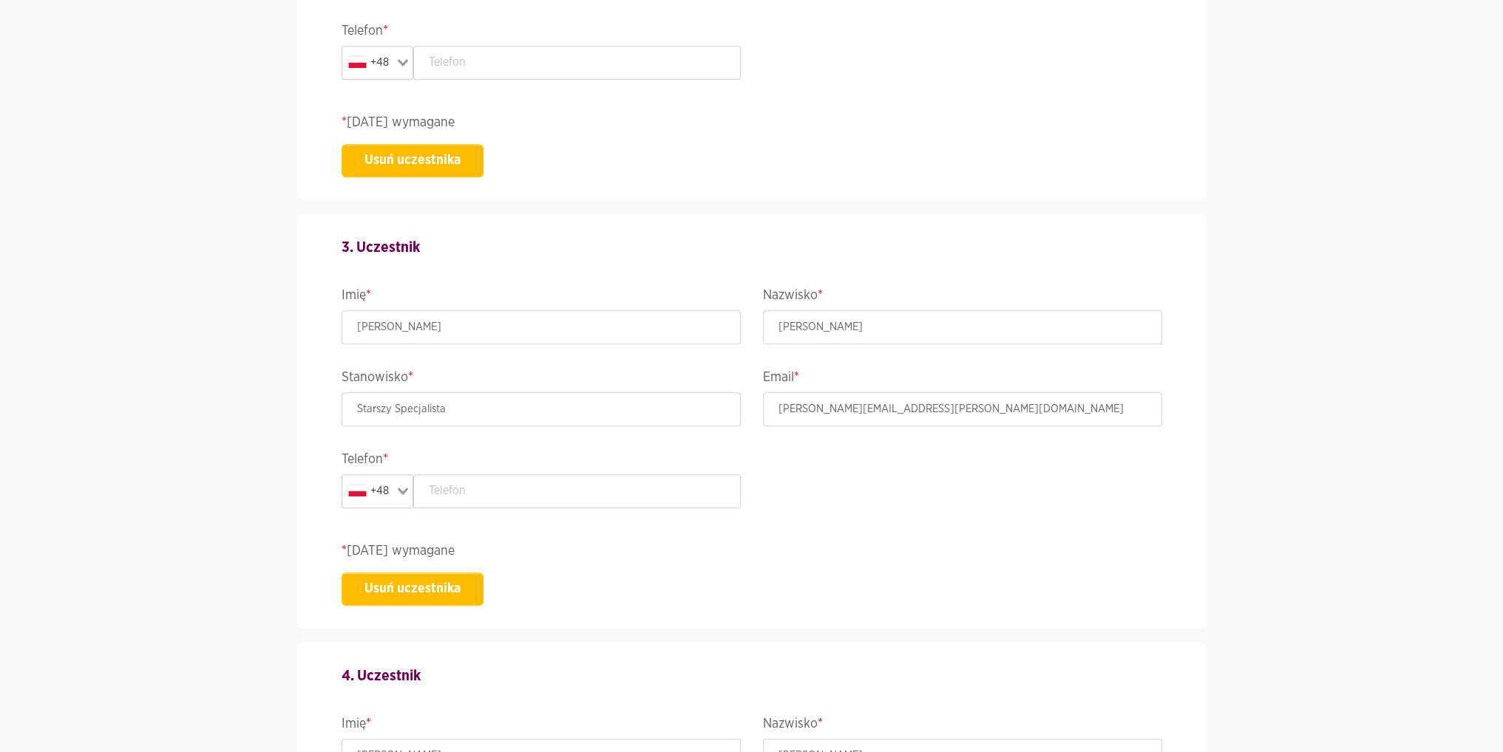
scroll to position [1996, 0]
click at [476, 492] on input "text" at bounding box center [576, 490] width 327 height 34
paste input "[PHONE_NUMBER]"
drag, startPoint x: 446, startPoint y: 485, endPoint x: 363, endPoint y: 464, distance: 86.0
click at [378, 473] on div "+48 Loading... [PHONE_NUMBER]" at bounding box center [540, 490] width 399 height 34
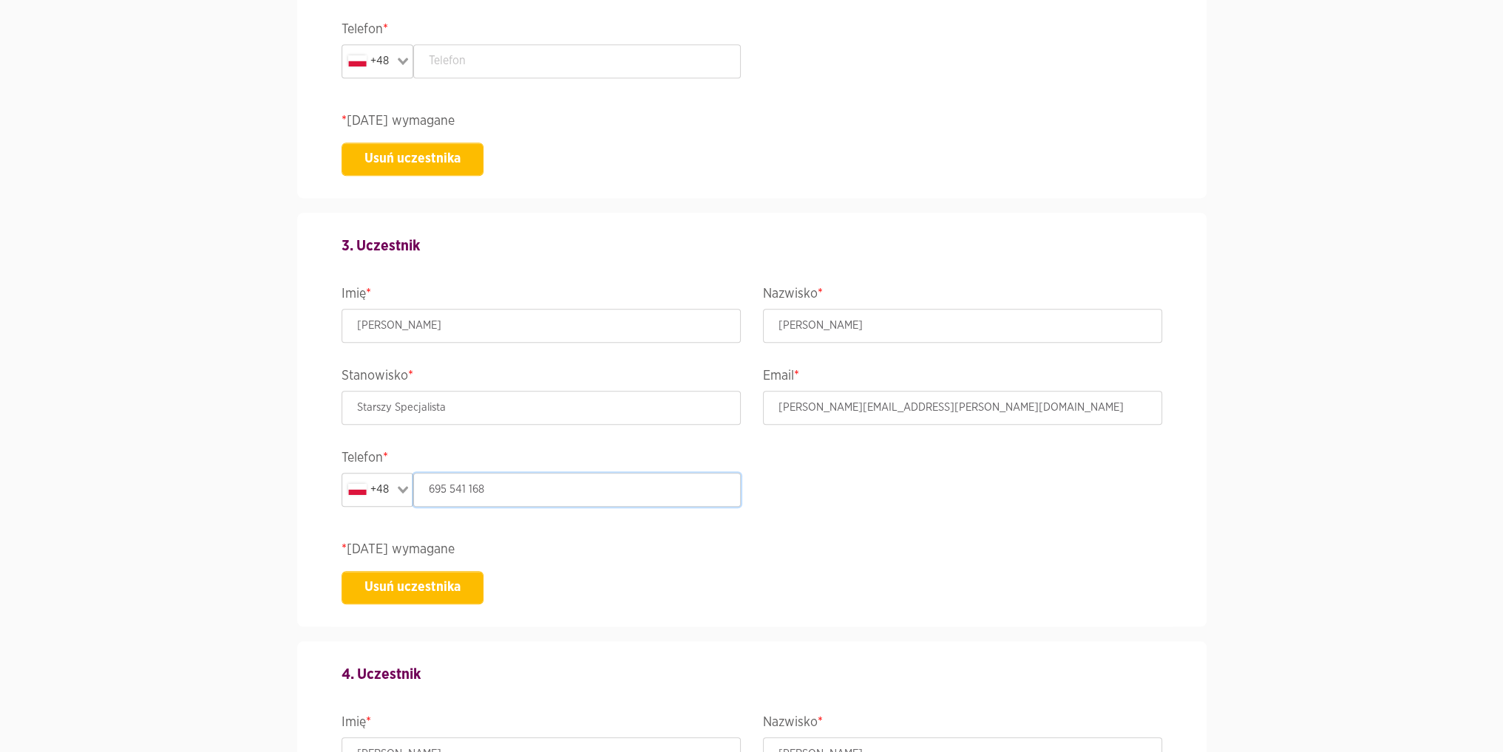
type input "695 541 168"
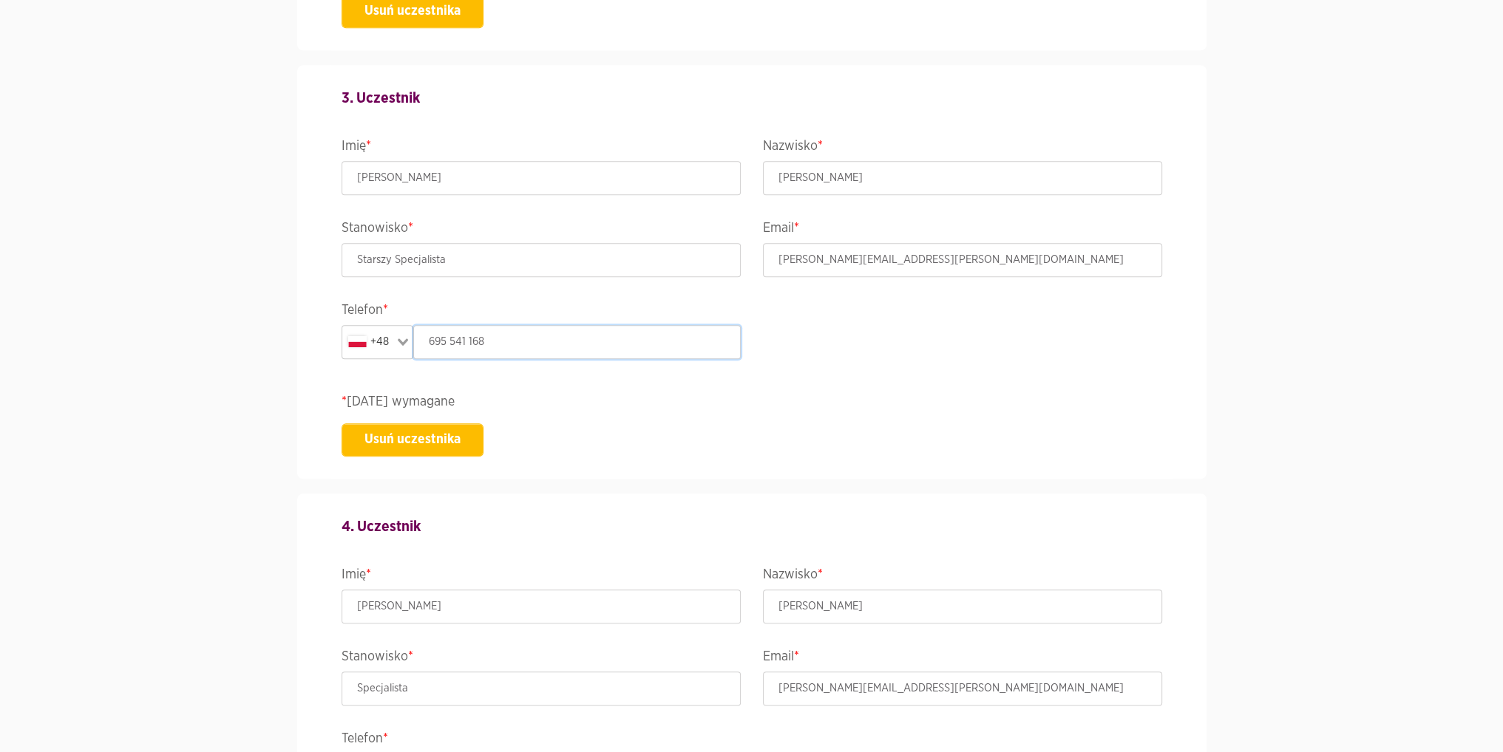
scroll to position [1700, 0]
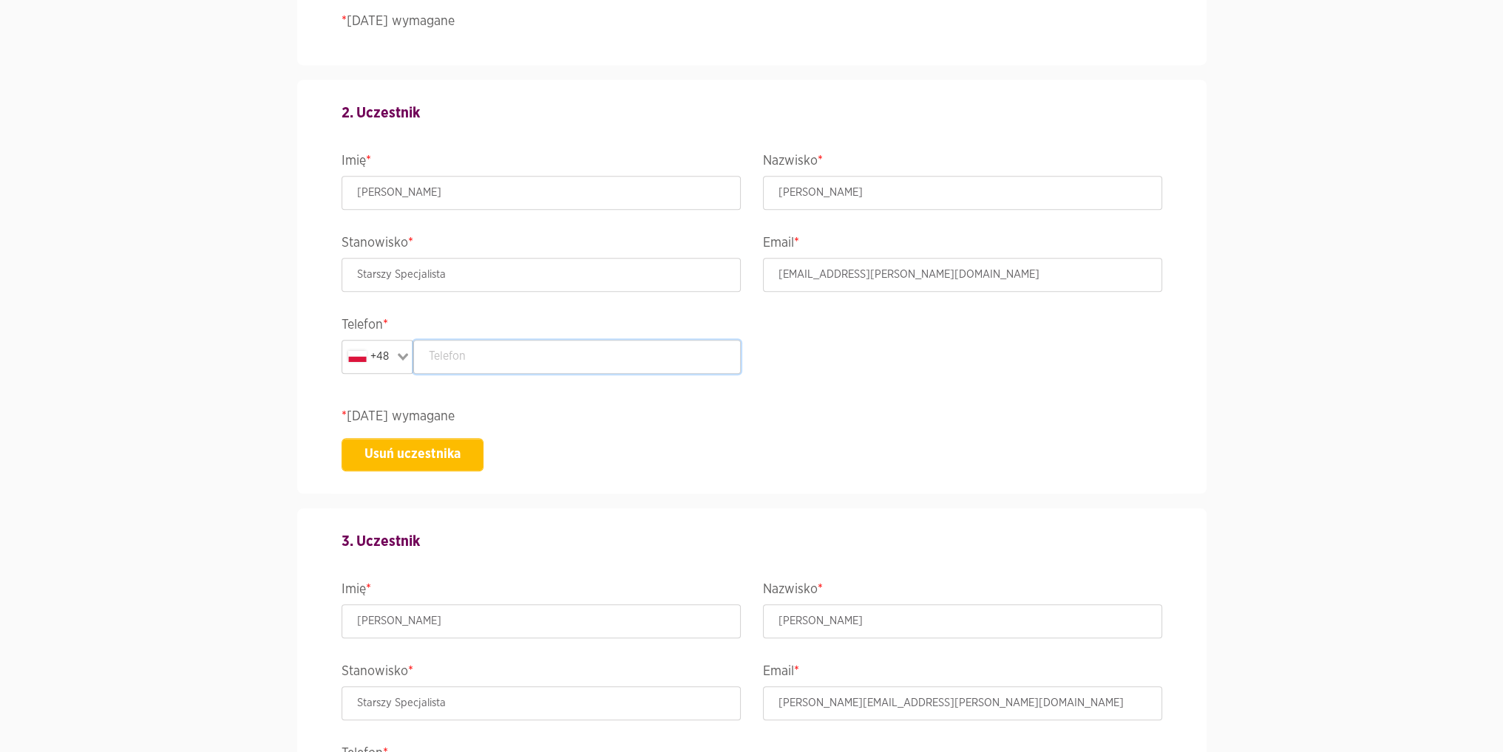
click at [523, 350] on input "text" at bounding box center [576, 357] width 327 height 34
paste input "[PHONE_NUMBER]"
drag, startPoint x: 444, startPoint y: 352, endPoint x: 364, endPoint y: 353, distance: 80.6
click at [370, 353] on div "+48 Loading... [PHONE_NUMBER]" at bounding box center [540, 357] width 399 height 34
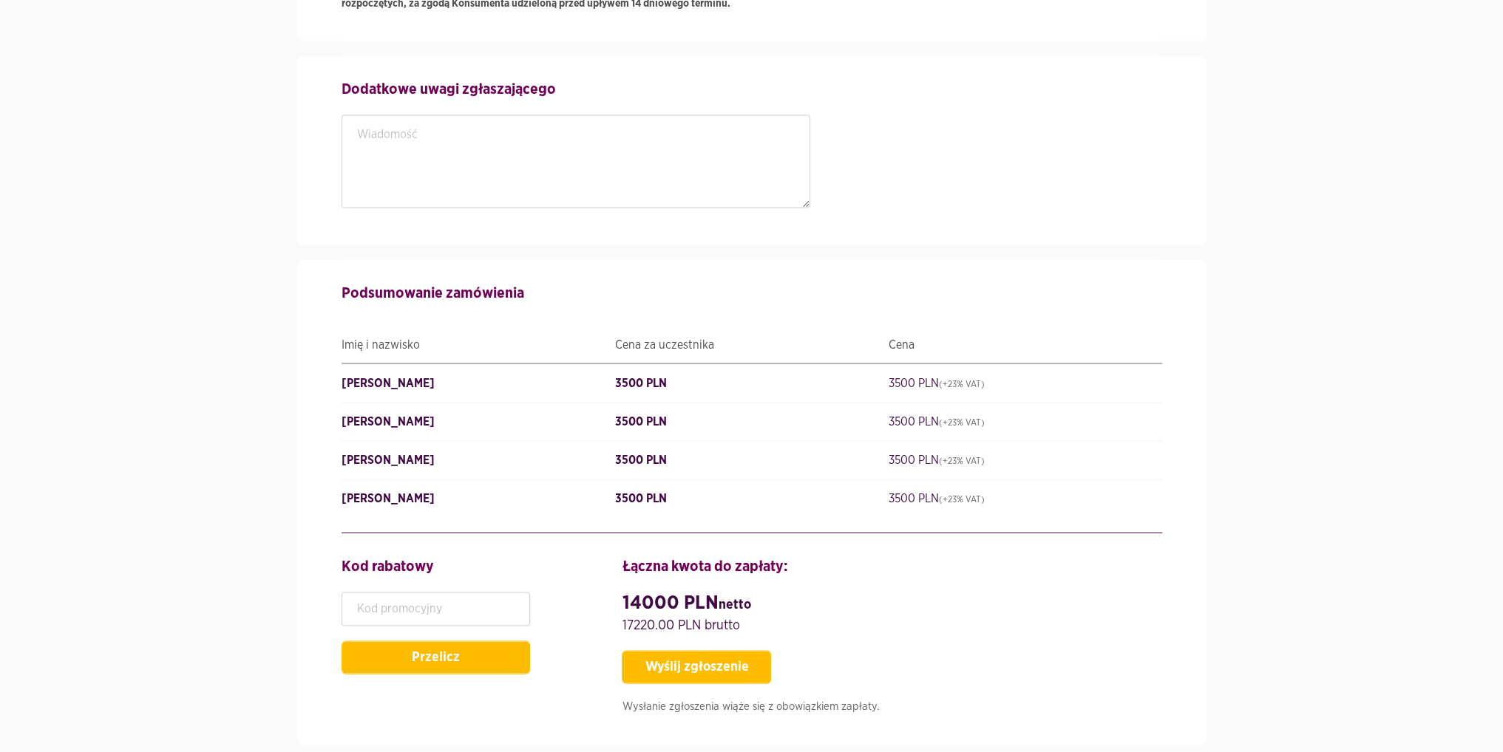
scroll to position [4065, 0]
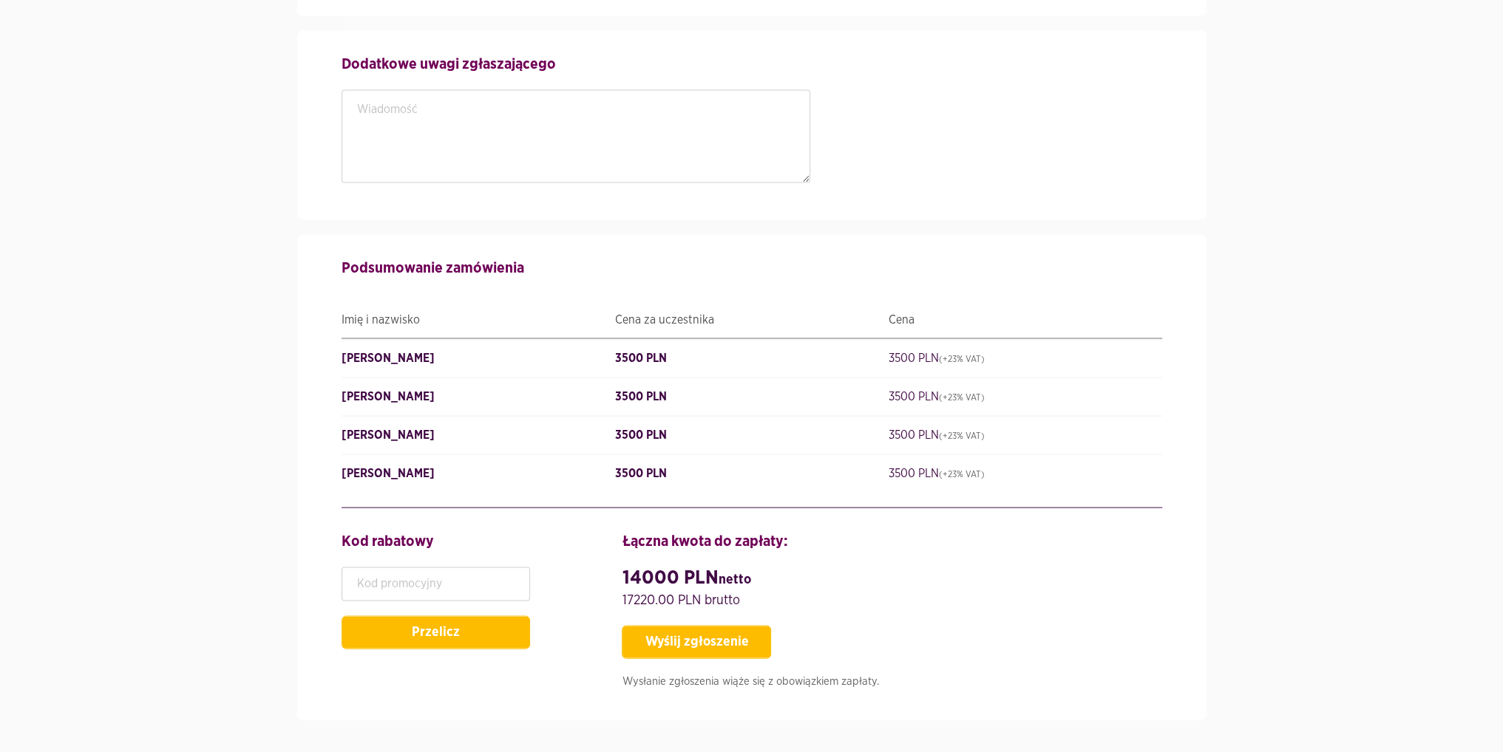
type input "695558840"
click at [670, 626] on button "Wyślij zgłoszenie" at bounding box center [696, 642] width 149 height 33
type input "KrajowyDepozytPapierówWartościowychS.A."
type input "[PERSON_NAME]"
type input "StarszySpecjalista"
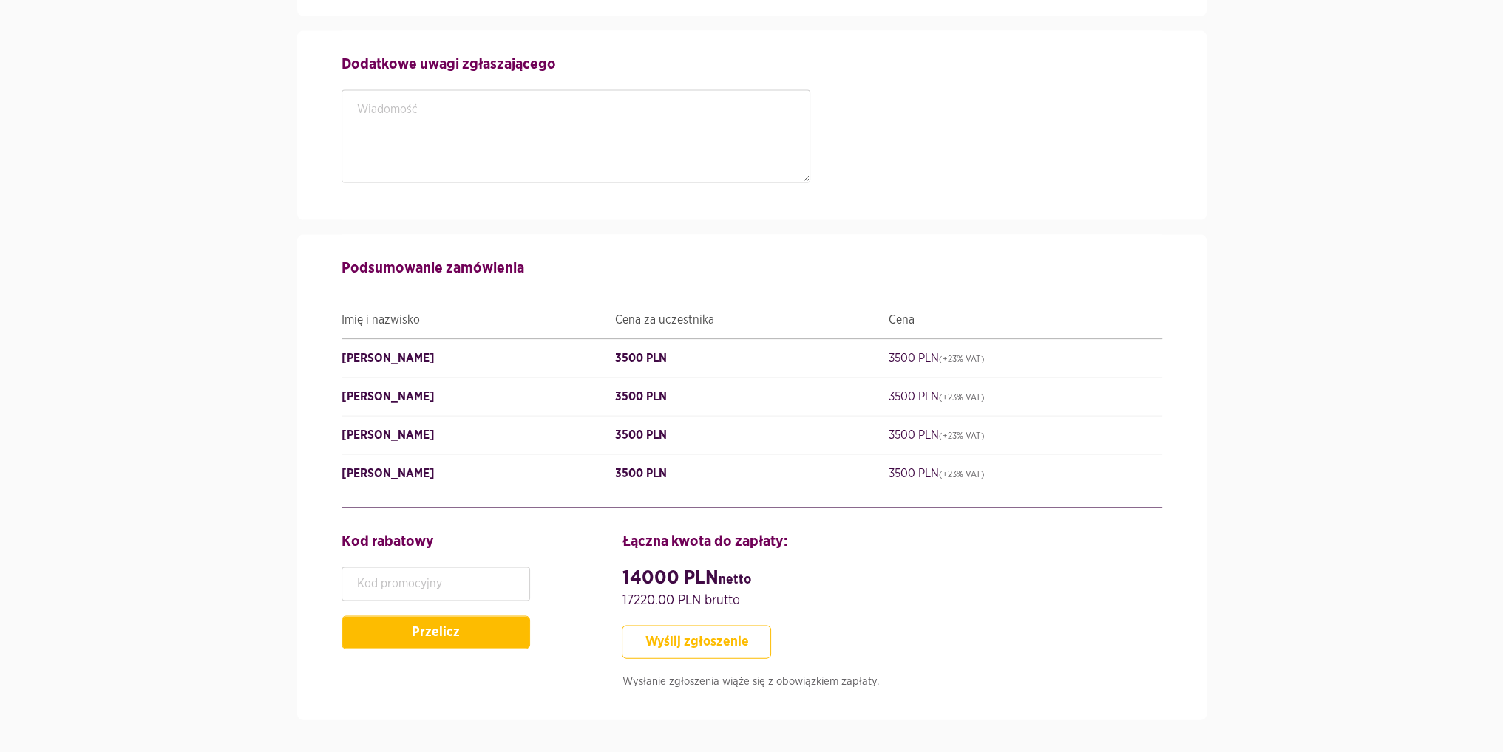
type input "StarszySpecjalista"
type input "[PERSON_NAME]"
type input "StarszySpecjalista"
type input "695541168"
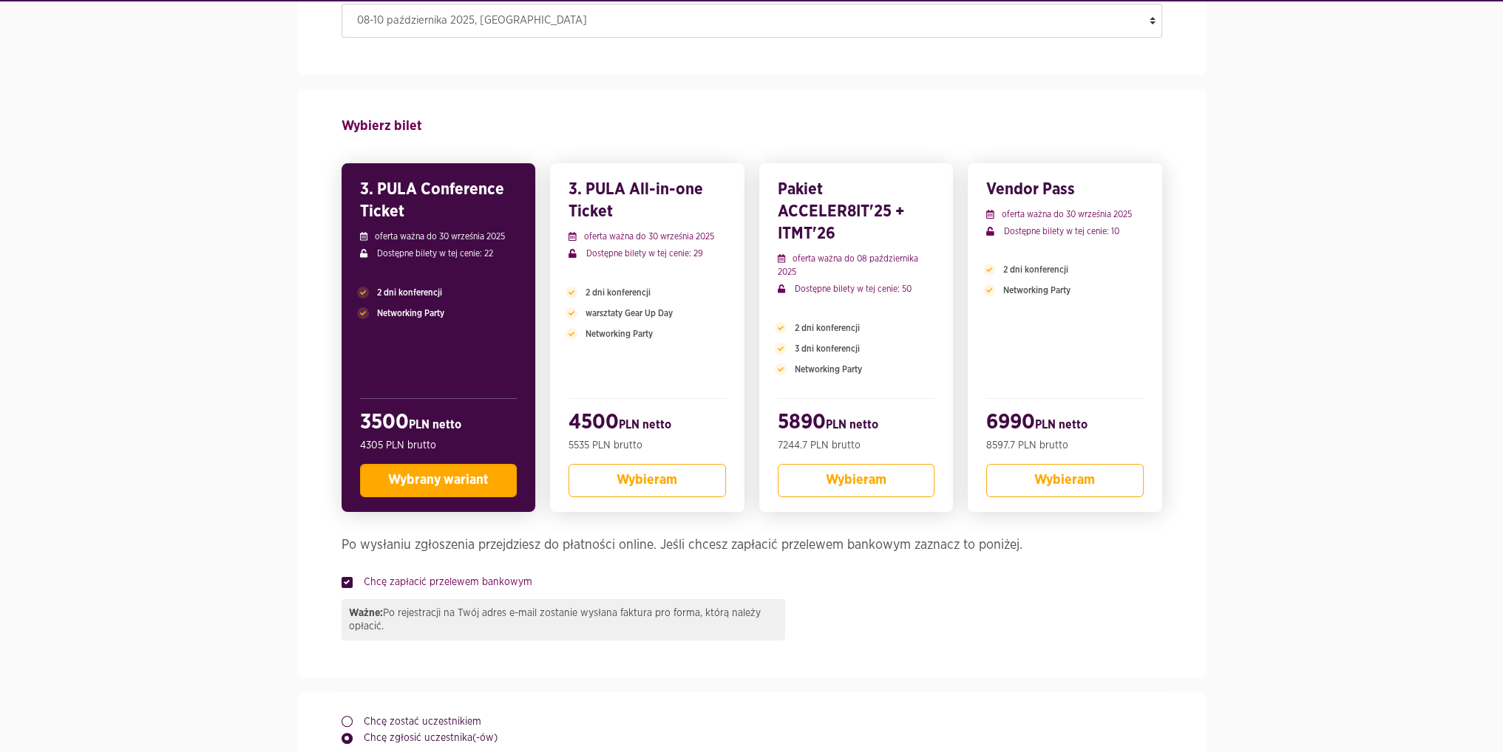
scroll to position [0, 0]
